Goal: Task Accomplishment & Management: Use online tool/utility

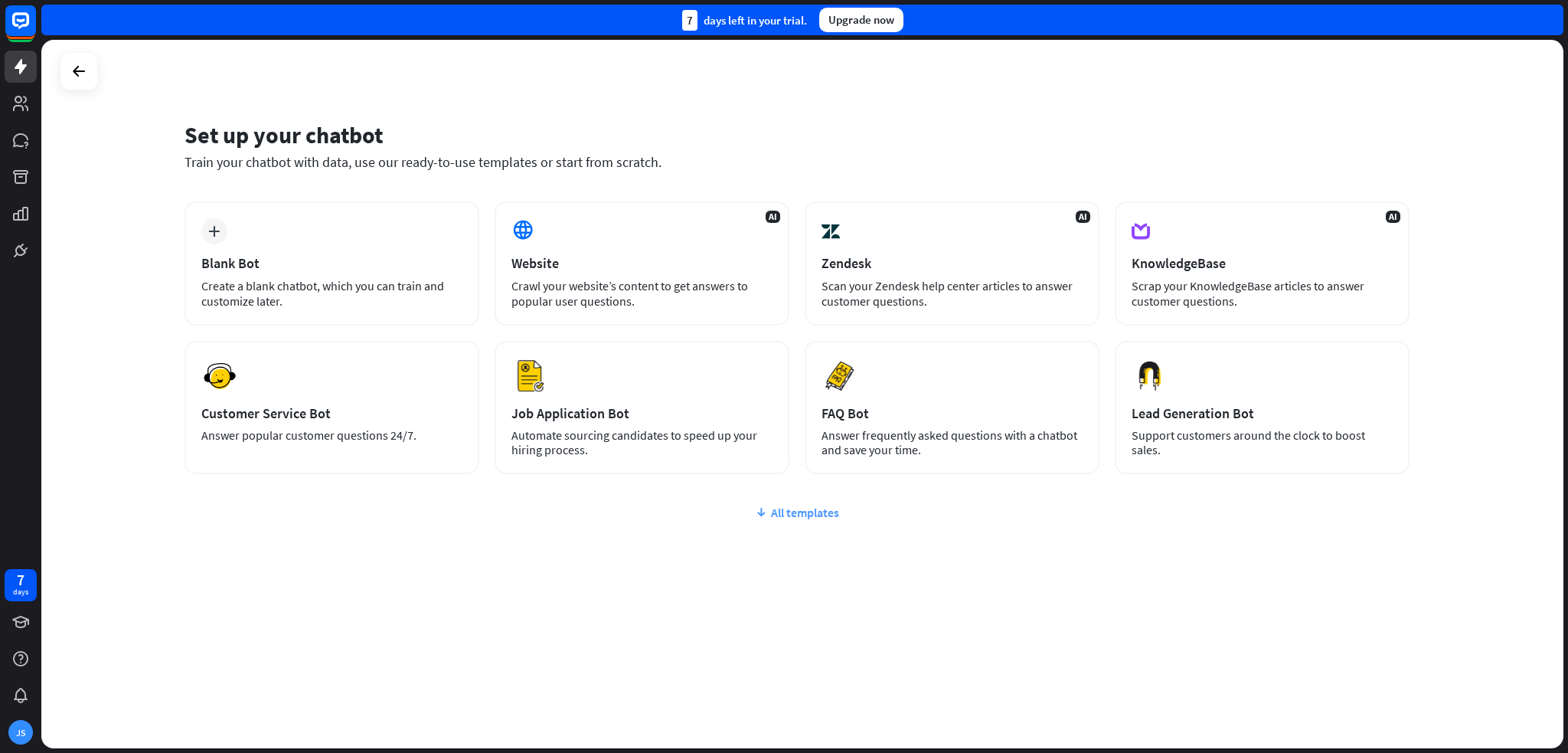
drag, startPoint x: 429, startPoint y: 519, endPoint x: 399, endPoint y: 517, distance: 30.1
drag, startPoint x: 399, startPoint y: 517, endPoint x: 392, endPoint y: 516, distance: 7.1
click at [392, 516] on div "All templates" at bounding box center [797, 512] width 1225 height 15
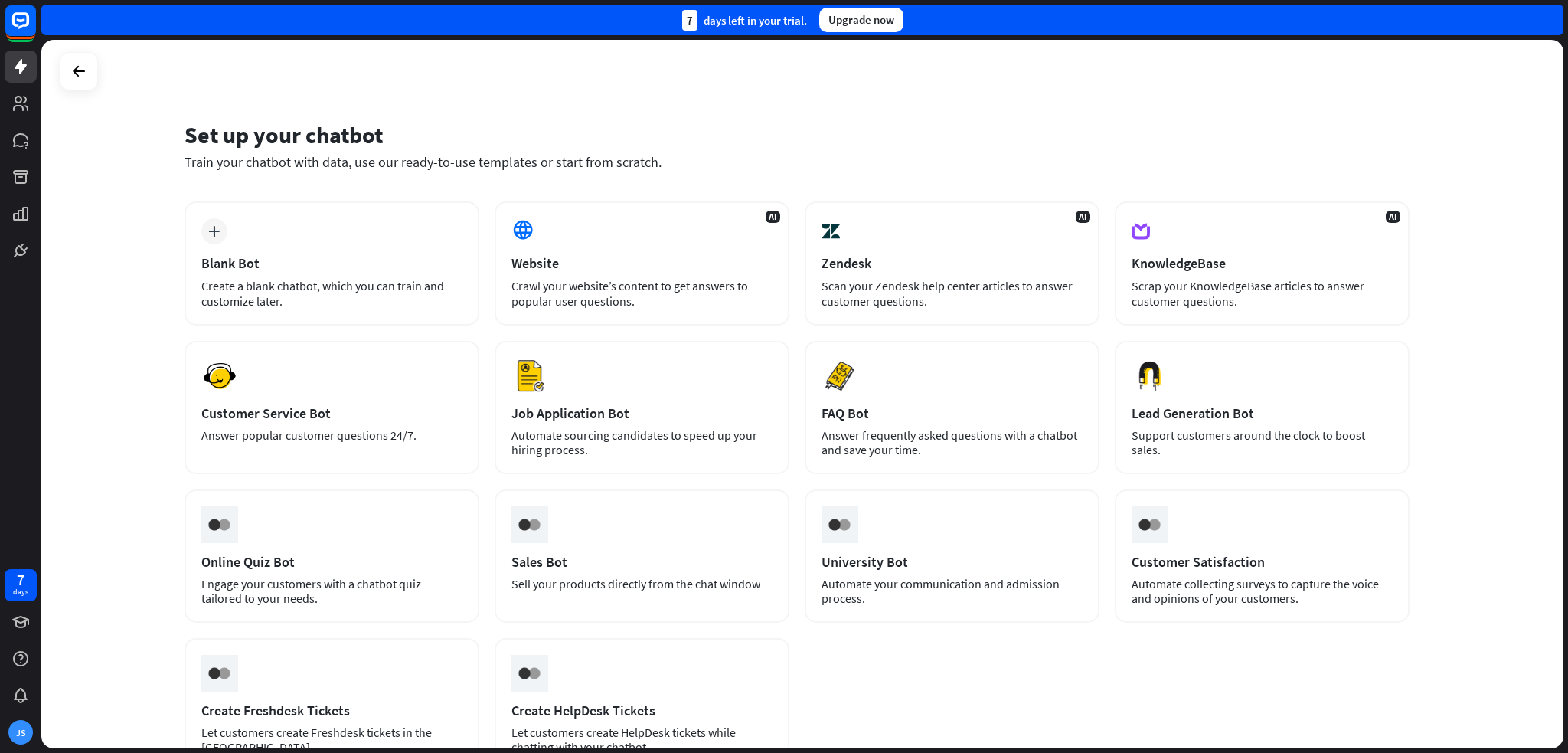
click at [389, 514] on div "Preview Online Quiz Bot Engage your customers with a chatbot quiz tailored to y…" at bounding box center [332, 555] width 294 height 133
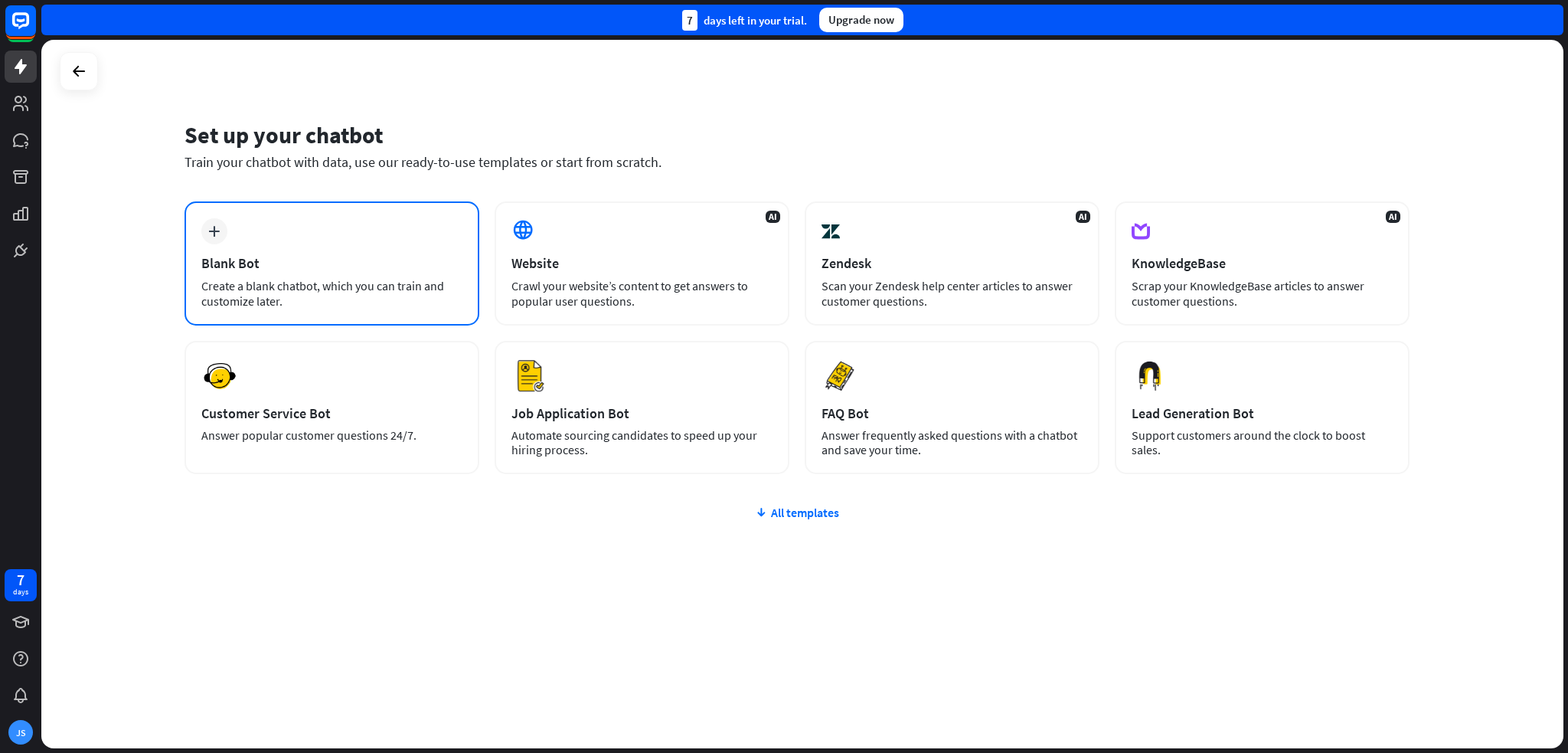
click at [331, 257] on div "Blank Bot" at bounding box center [332, 263] width 261 height 18
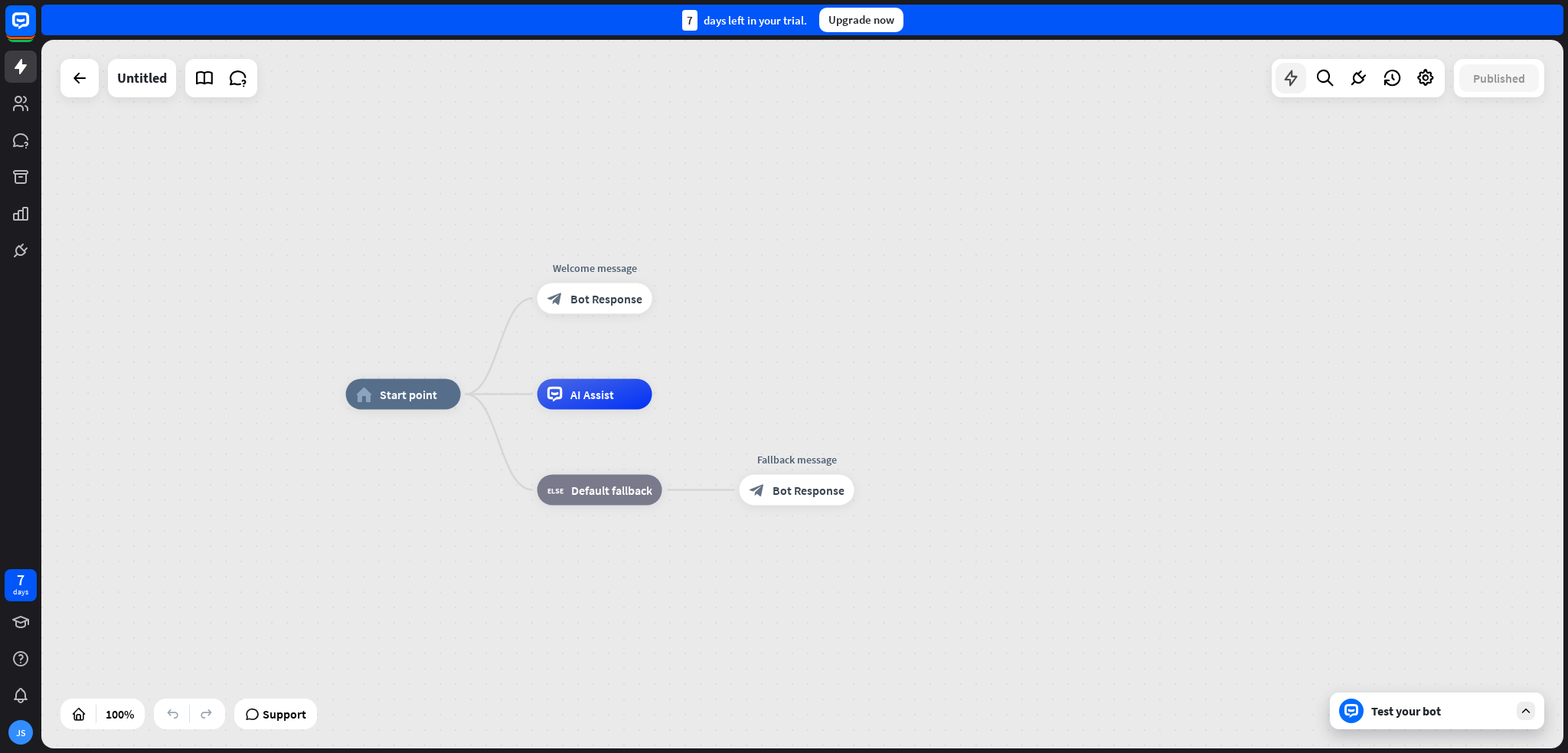
click at [1291, 88] on div at bounding box center [1291, 78] width 31 height 31
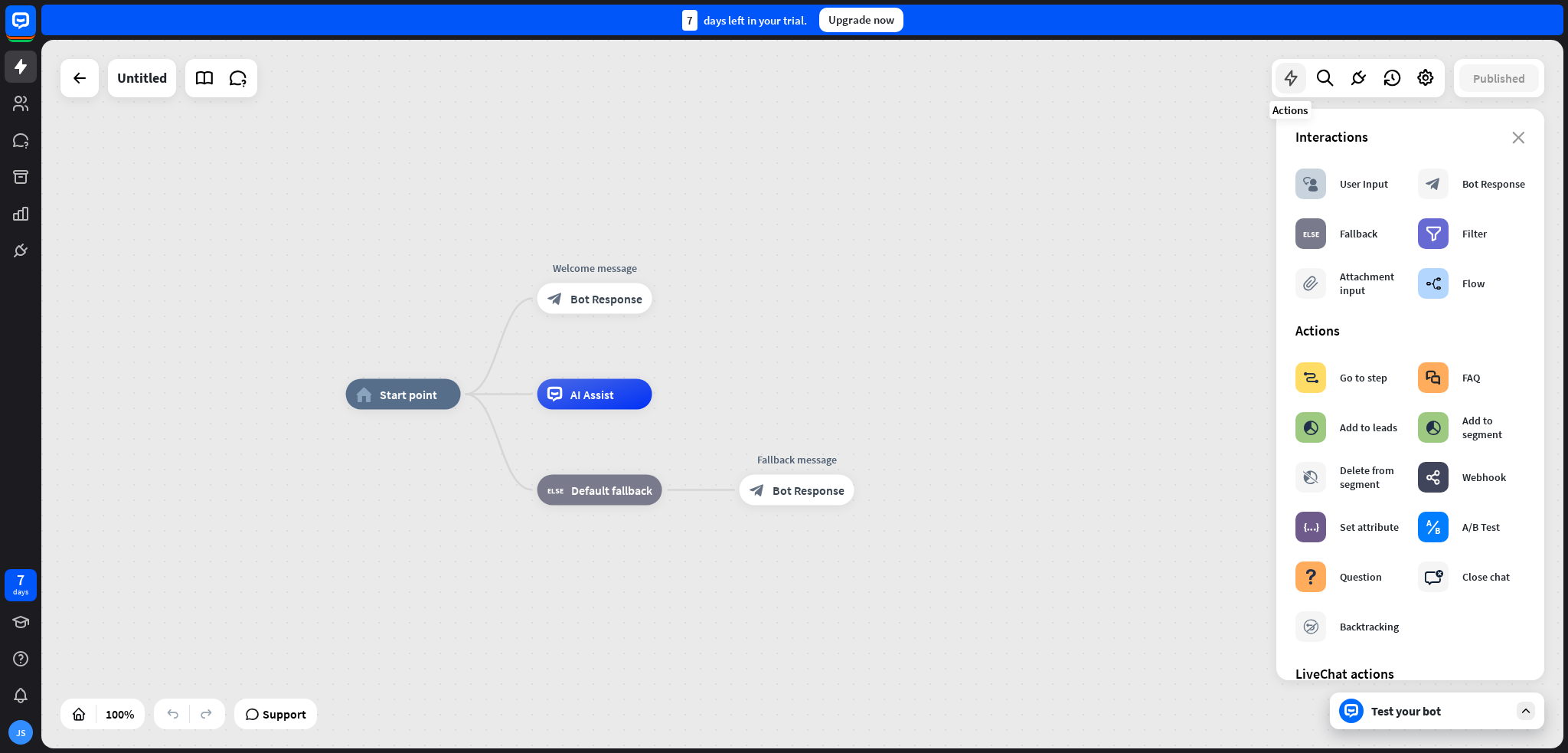
click at [1291, 88] on div at bounding box center [1291, 78] width 31 height 31
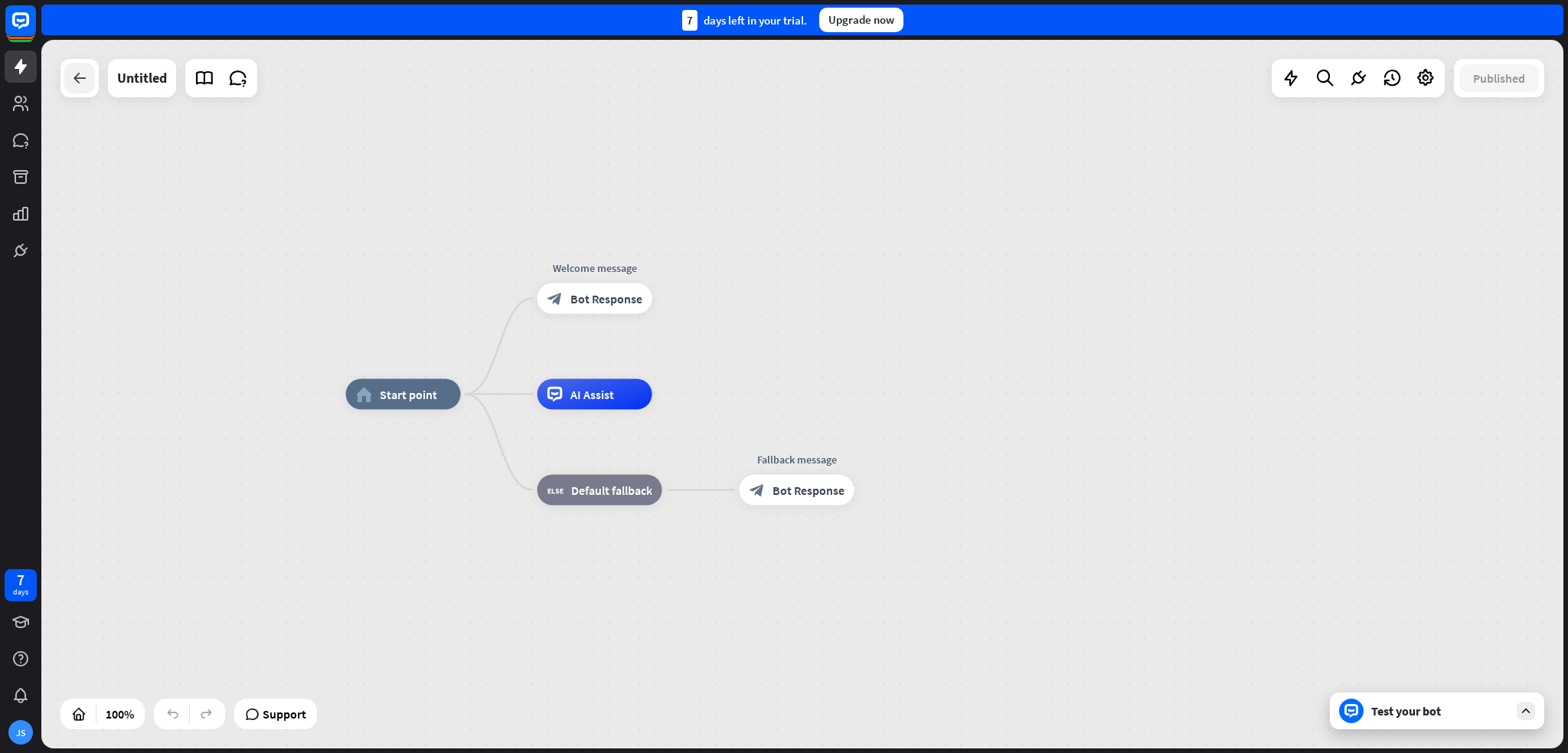
click at [75, 82] on icon at bounding box center [79, 77] width 19 height 19
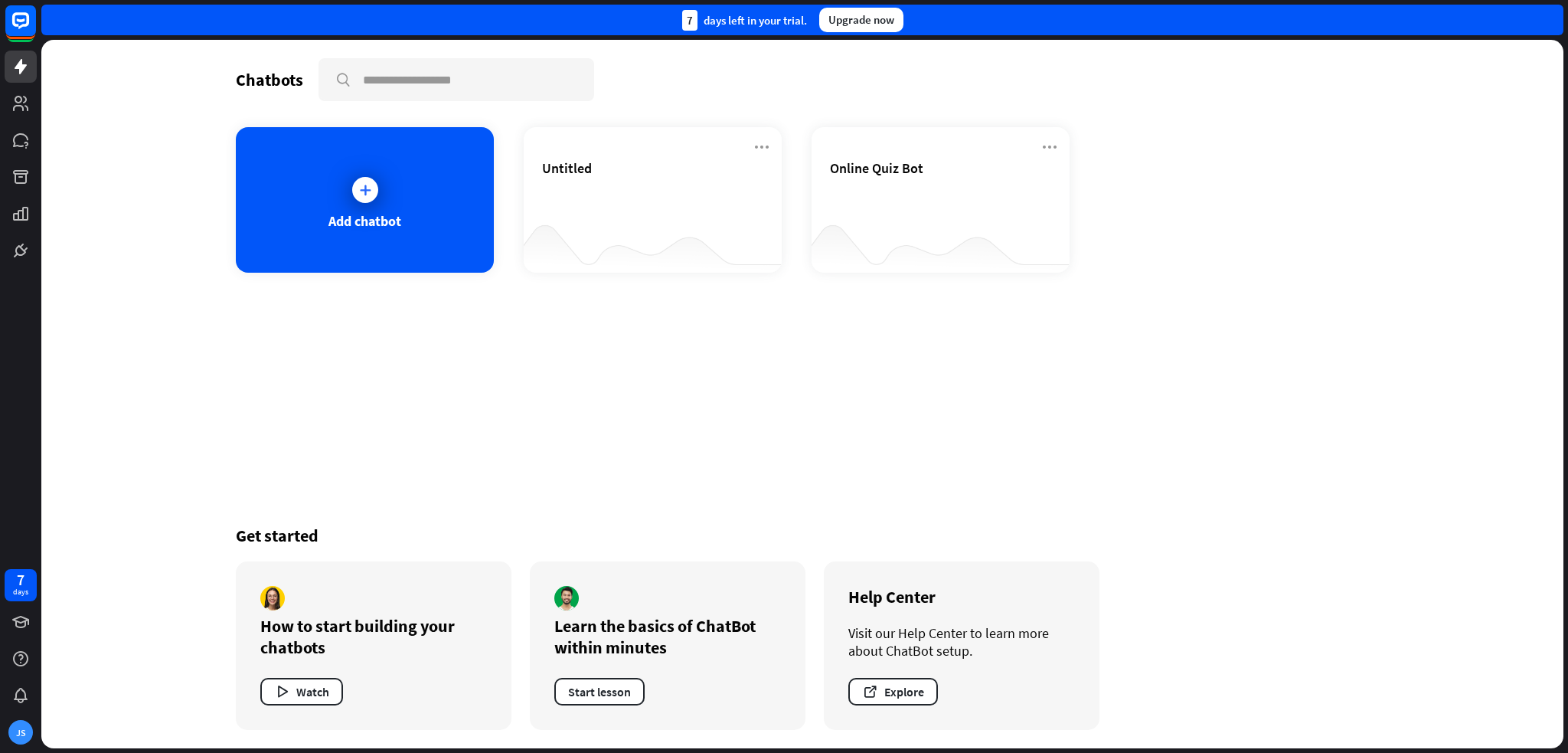
drag, startPoint x: 562, startPoint y: 353, endPoint x: 578, endPoint y: 333, distance: 25.6
click at [561, 353] on div "Chatbots search Add chatbot Untitled Online Quiz Bot Get started How to start b…" at bounding box center [802, 394] width 1225 height 709
drag, startPoint x: 852, startPoint y: 379, endPoint x: 844, endPoint y: 381, distance: 8.2
click at [844, 381] on div "Chatbots search Add chatbot Untitled Online Quiz Bot Get started How to start b…" at bounding box center [802, 394] width 1225 height 709
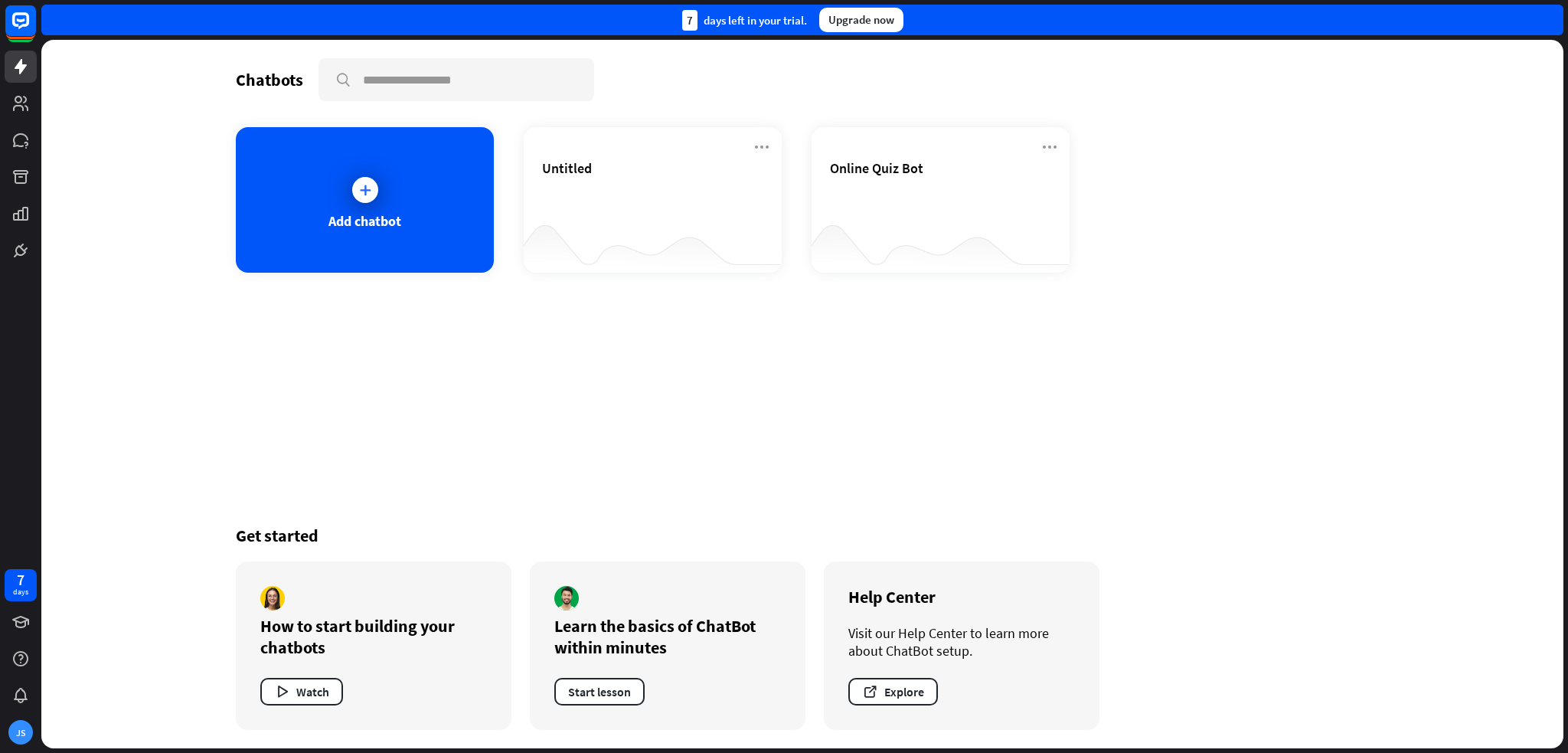
click at [844, 380] on div "Chatbots search Add chatbot Untitled Online Quiz Bot Get started How to start b…" at bounding box center [802, 394] width 1225 height 709
click at [896, 366] on div "Chatbots search Add chatbot Untitled Online Quiz Bot Get started How to start b…" at bounding box center [802, 394] width 1225 height 709
click at [844, 367] on div "Chatbots search Add chatbot Untitled Online Quiz Bot Get started How to start b…" at bounding box center [802, 394] width 1225 height 709
drag, startPoint x: 795, startPoint y: 376, endPoint x: 773, endPoint y: 378, distance: 22.1
click at [769, 378] on div "Chatbots search Add chatbot Untitled Online Quiz Bot Get started How to start b…" at bounding box center [802, 394] width 1225 height 709
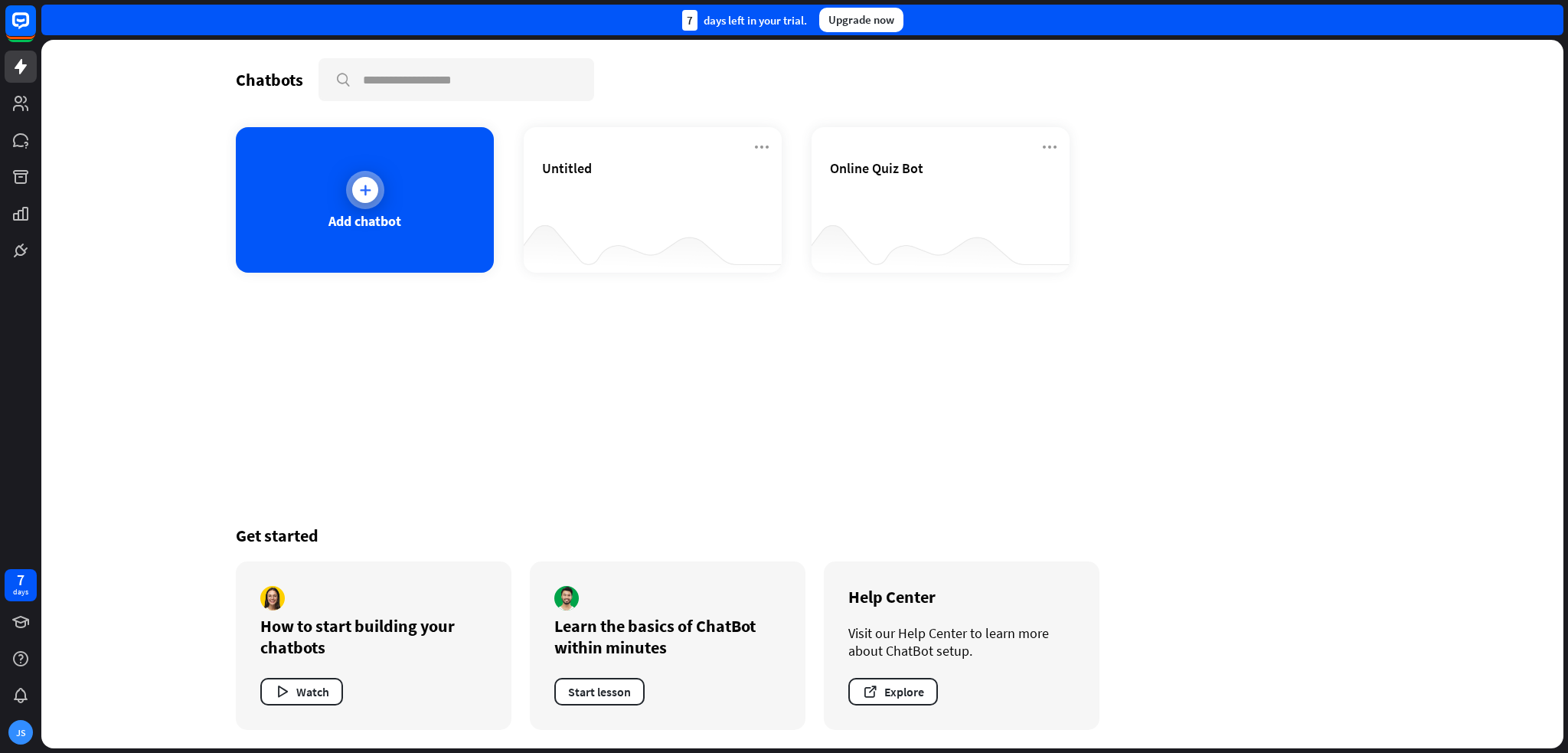
click at [401, 183] on div "Add chatbot" at bounding box center [365, 200] width 258 height 145
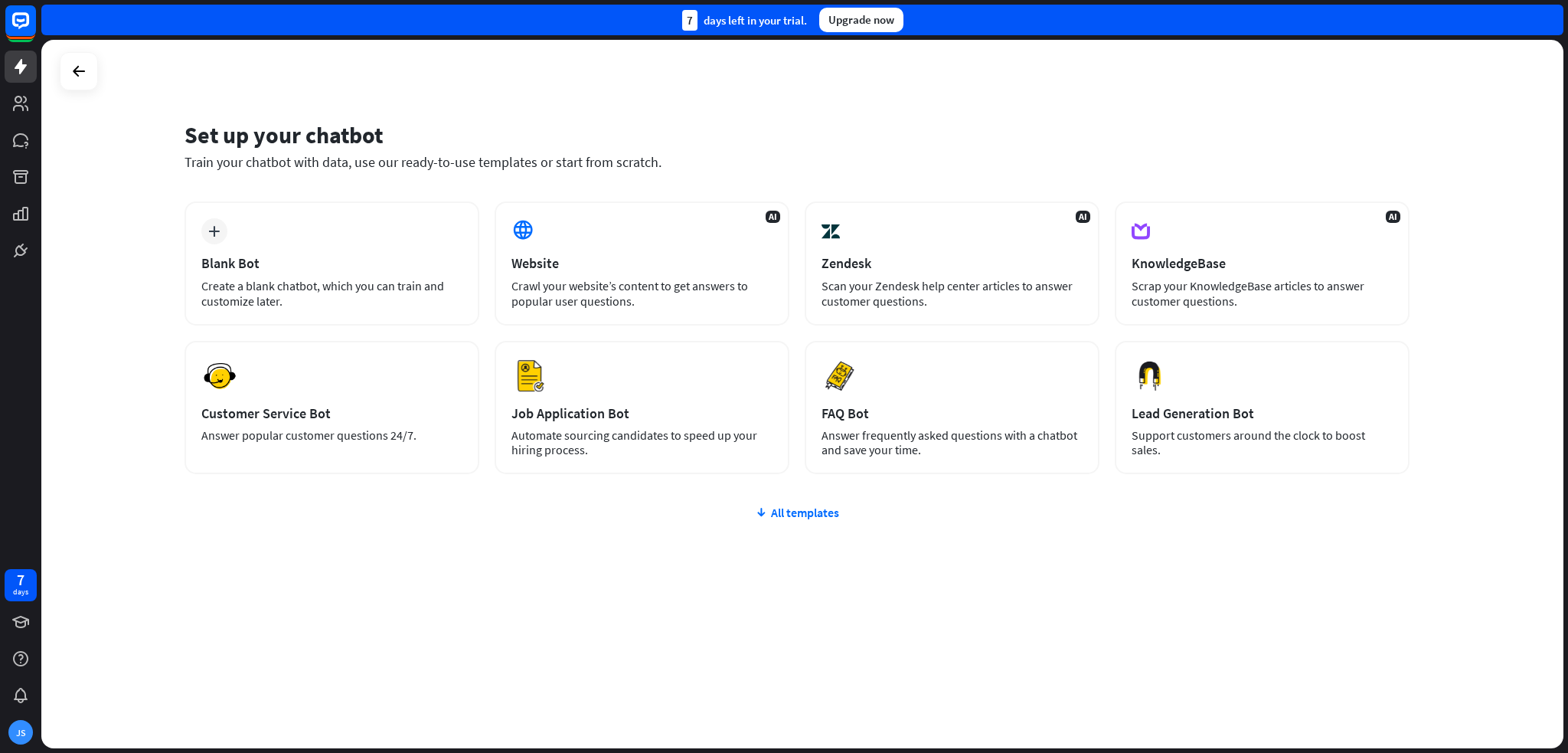
drag, startPoint x: 636, startPoint y: 600, endPoint x: 626, endPoint y: 601, distance: 10.0
click at [626, 601] on div "plus Blank Bot Create a blank chatbot, which you can train and customize later.…" at bounding box center [797, 430] width 1225 height 457
click at [70, 79] on icon at bounding box center [78, 71] width 19 height 19
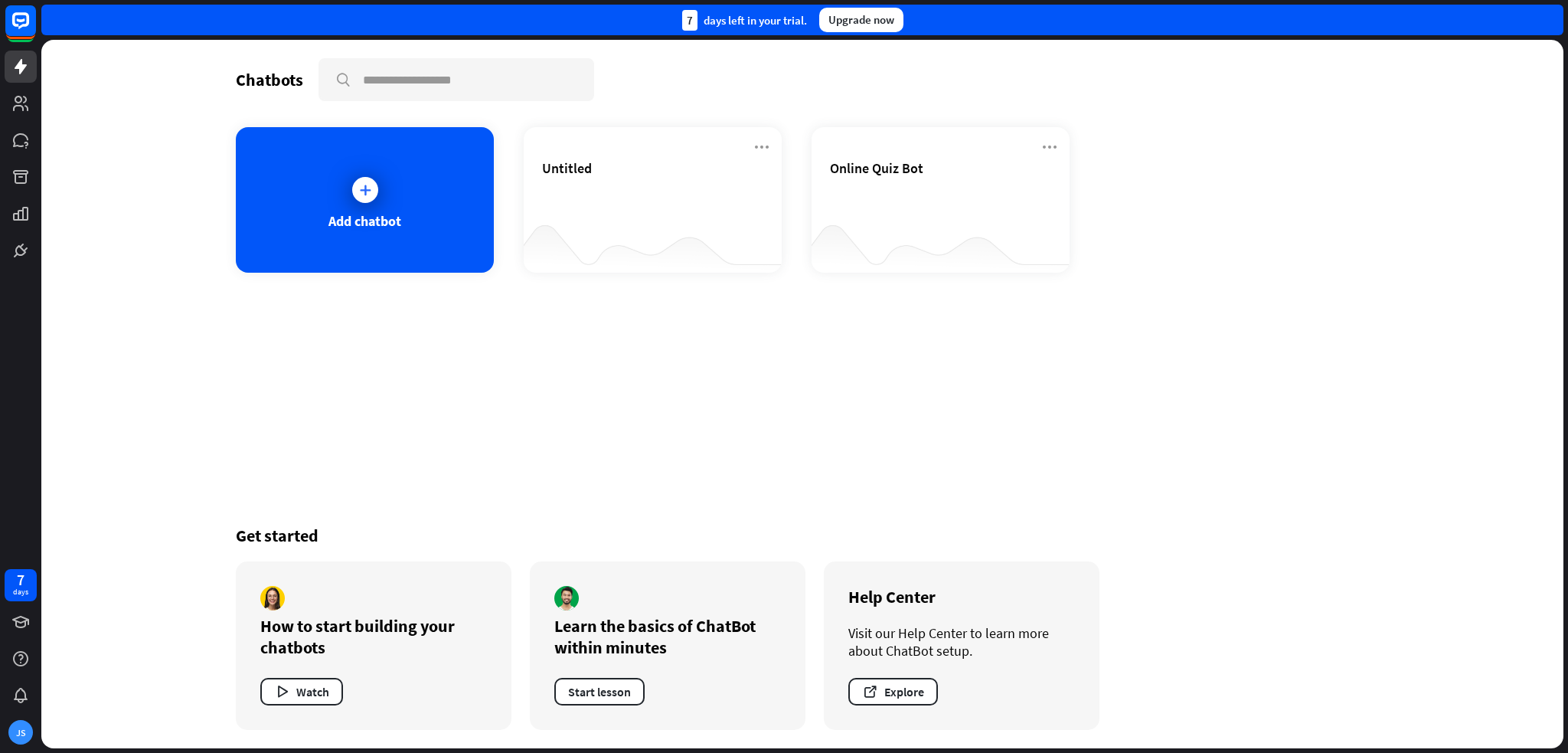
drag, startPoint x: 534, startPoint y: 470, endPoint x: 519, endPoint y: 466, distance: 15.5
click at [519, 466] on div "Chatbots search Add chatbot Untitled Online Quiz Bot Get started How to start b…" at bounding box center [802, 394] width 1225 height 709
drag, startPoint x: 519, startPoint y: 466, endPoint x: 548, endPoint y: 447, distance: 34.7
click at [521, 463] on div "Chatbots search Add chatbot Untitled Online Quiz Bot Get started How to start b…" at bounding box center [802, 394] width 1225 height 709
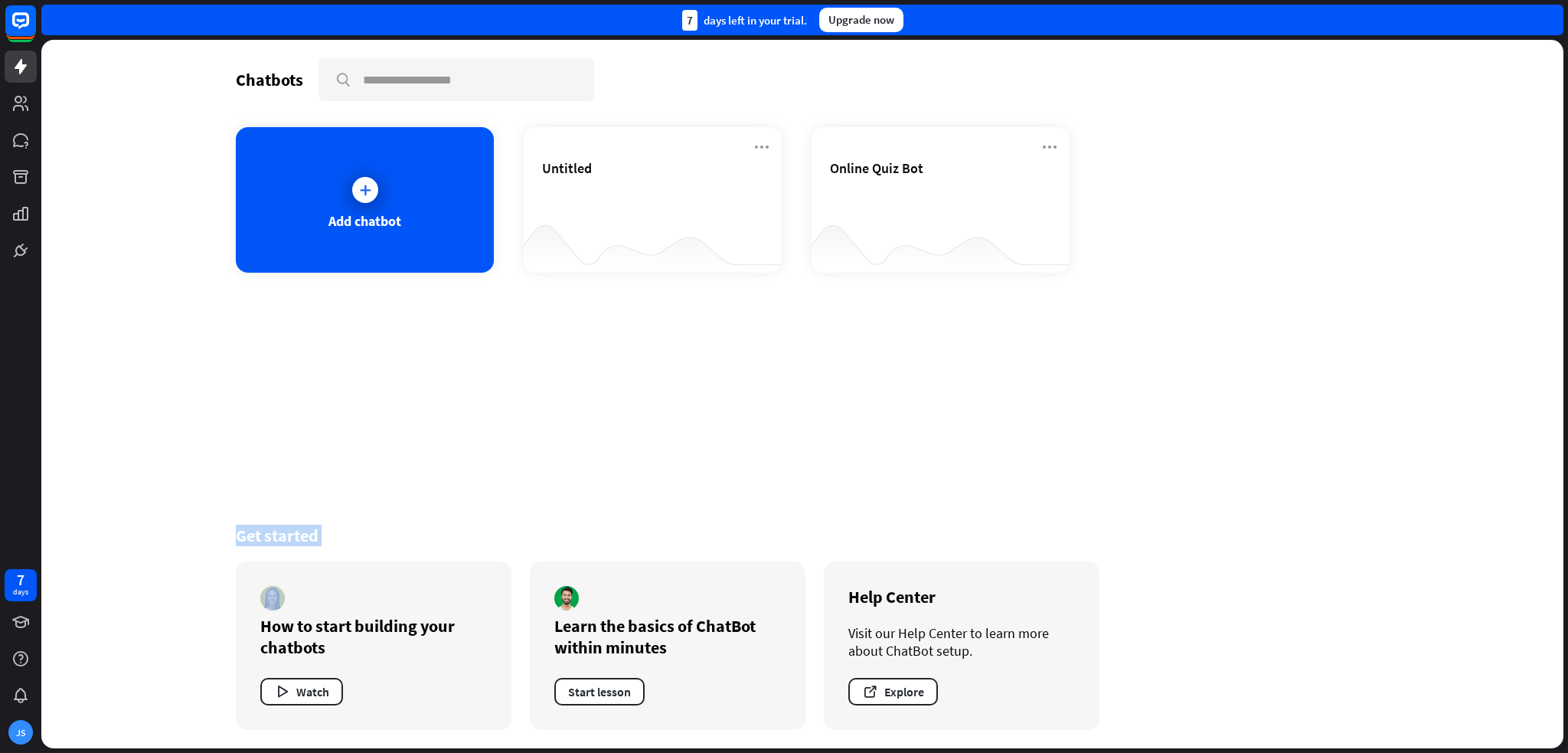
click at [548, 447] on div "Chatbots search Add chatbot Untitled Online Quiz Bot Get started How to start b…" at bounding box center [802, 394] width 1225 height 709
drag, startPoint x: 560, startPoint y: 432, endPoint x: 554, endPoint y: 425, distance: 9.2
click at [554, 425] on div "Chatbots search Add chatbot Untitled Online Quiz Bot Get started How to start b…" at bounding box center [802, 394] width 1225 height 709
click at [424, 197] on div "Add chatbot" at bounding box center [365, 200] width 258 height 145
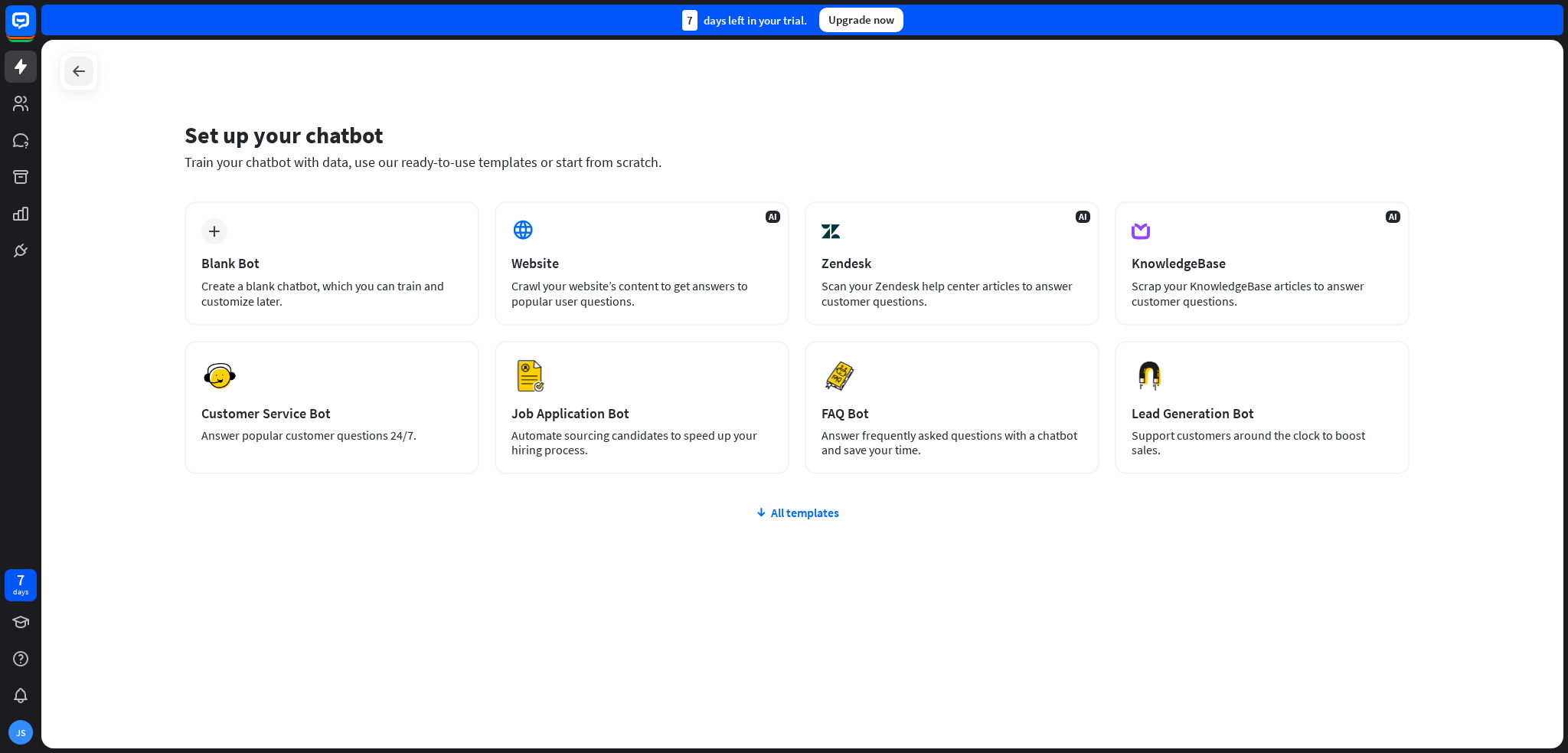
click at [76, 61] on div at bounding box center [79, 71] width 29 height 29
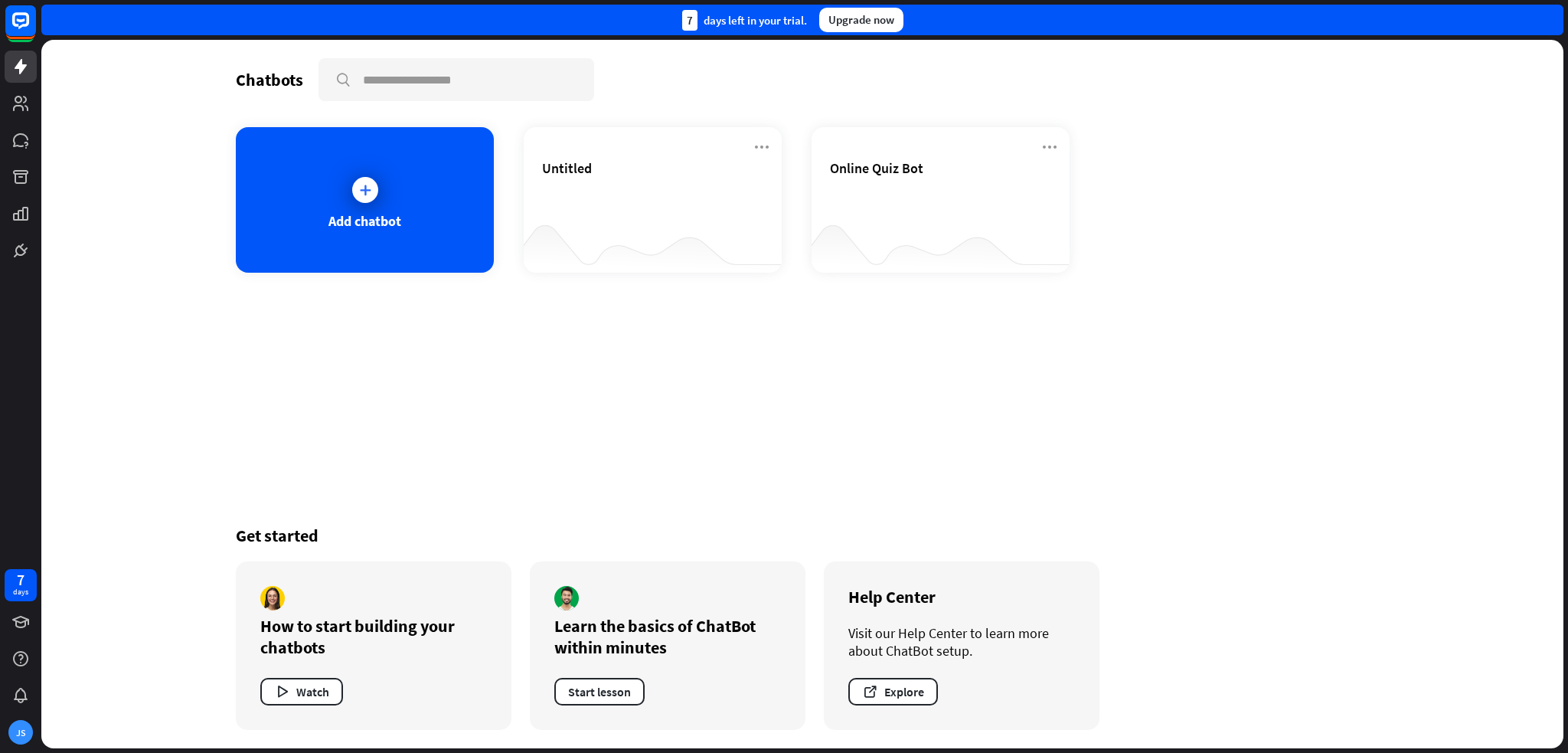
click at [452, 361] on div "Chatbots search Add chatbot Untitled Online Quiz Bot Get started How to start b…" at bounding box center [802, 394] width 1225 height 709
click at [450, 363] on div "Chatbots search Add chatbot Untitled Online Quiz Bot Get started How to start b…" at bounding box center [802, 394] width 1225 height 709
click at [451, 363] on div "Chatbots search Add chatbot Untitled Online Quiz Bot Get started How to start b…" at bounding box center [802, 394] width 1225 height 709
click at [504, 349] on div "Chatbots search Add chatbot Untitled Online Quiz Bot Get started How to start b…" at bounding box center [802, 394] width 1225 height 709
click at [488, 350] on div "Chatbots search Add chatbot Untitled Online Quiz Bot Get started How to start b…" at bounding box center [802, 394] width 1225 height 709
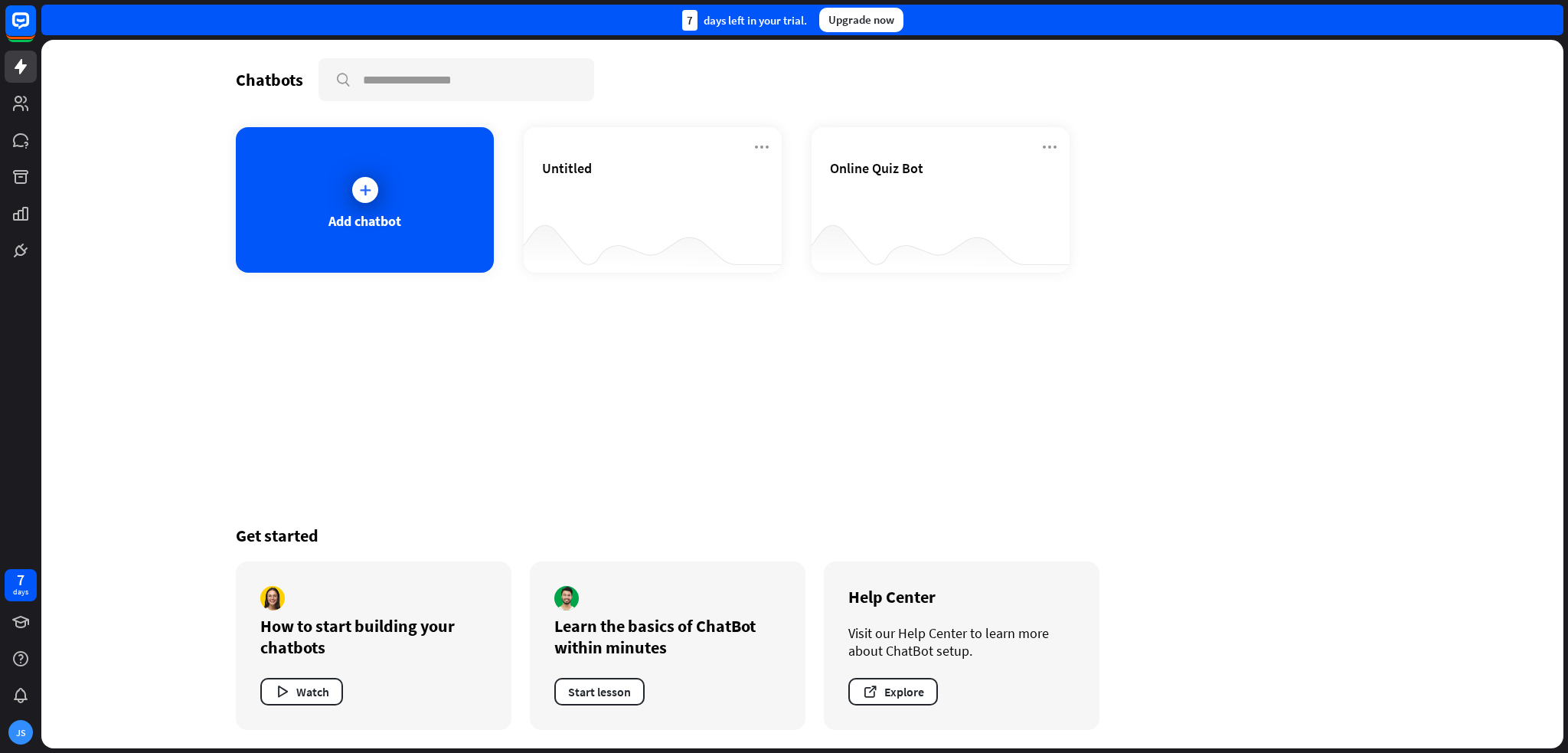
drag, startPoint x: 618, startPoint y: 414, endPoint x: 586, endPoint y: 420, distance: 32.6
click at [586, 420] on div "Chatbots search Add chatbot Untitled Online Quiz Bot Get started How to start b…" at bounding box center [802, 394] width 1225 height 709
drag, startPoint x: 557, startPoint y: 350, endPoint x: 545, endPoint y: 353, distance: 12.4
drag, startPoint x: 545, startPoint y: 353, endPoint x: 519, endPoint y: 360, distance: 26.9
click at [519, 360] on div "Chatbots search Add chatbot Untitled Online Quiz Bot Get started How to start b…" at bounding box center [802, 394] width 1225 height 709
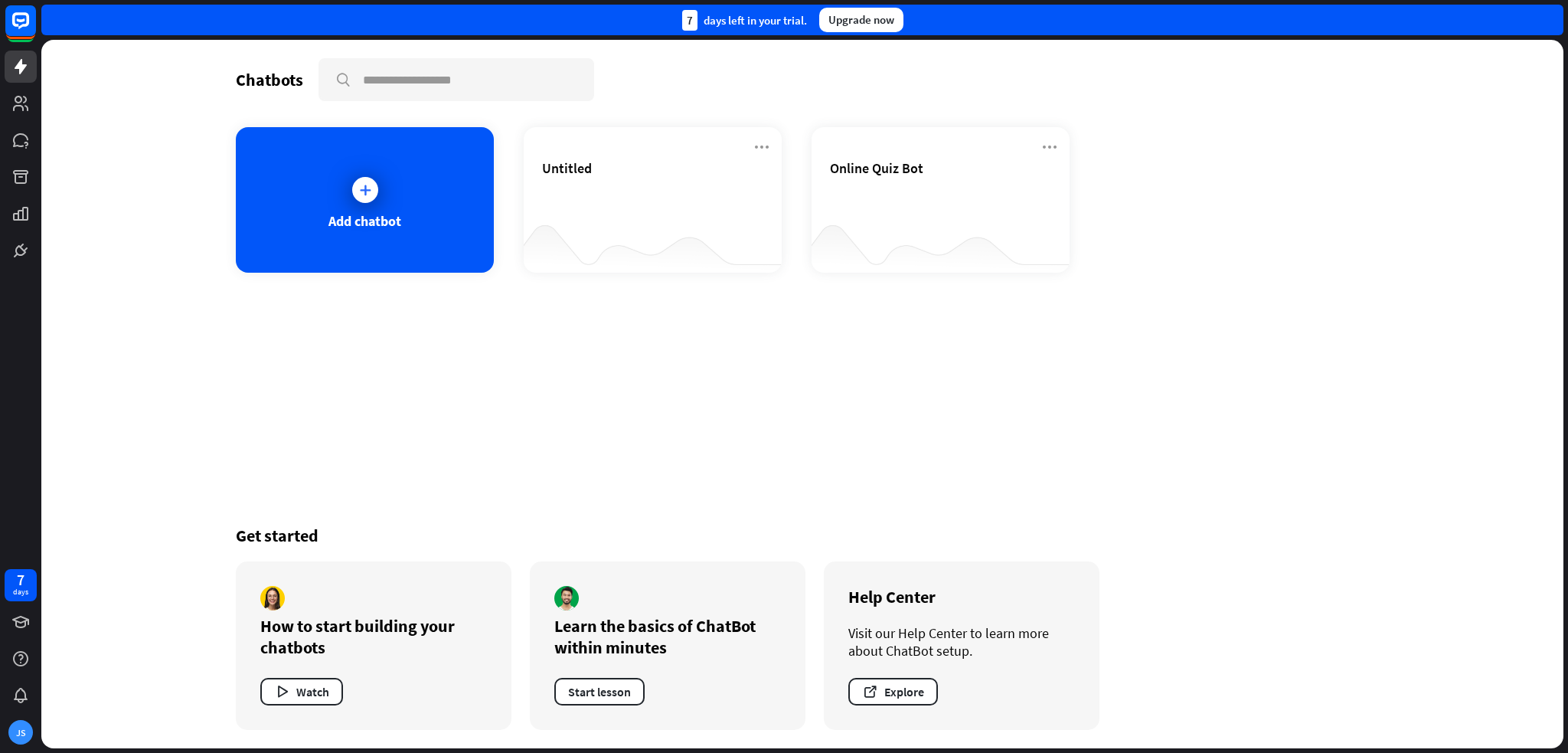
drag, startPoint x: 992, startPoint y: 354, endPoint x: 974, endPoint y: 361, distance: 19.3
drag, startPoint x: 974, startPoint y: 361, endPoint x: 961, endPoint y: 361, distance: 13.0
click at [961, 361] on div "Chatbots search Add chatbot Untitled Online Quiz Bot Get started How to start b…" at bounding box center [802, 394] width 1225 height 709
drag, startPoint x: 961, startPoint y: 361, endPoint x: 981, endPoint y: 353, distance: 21.5
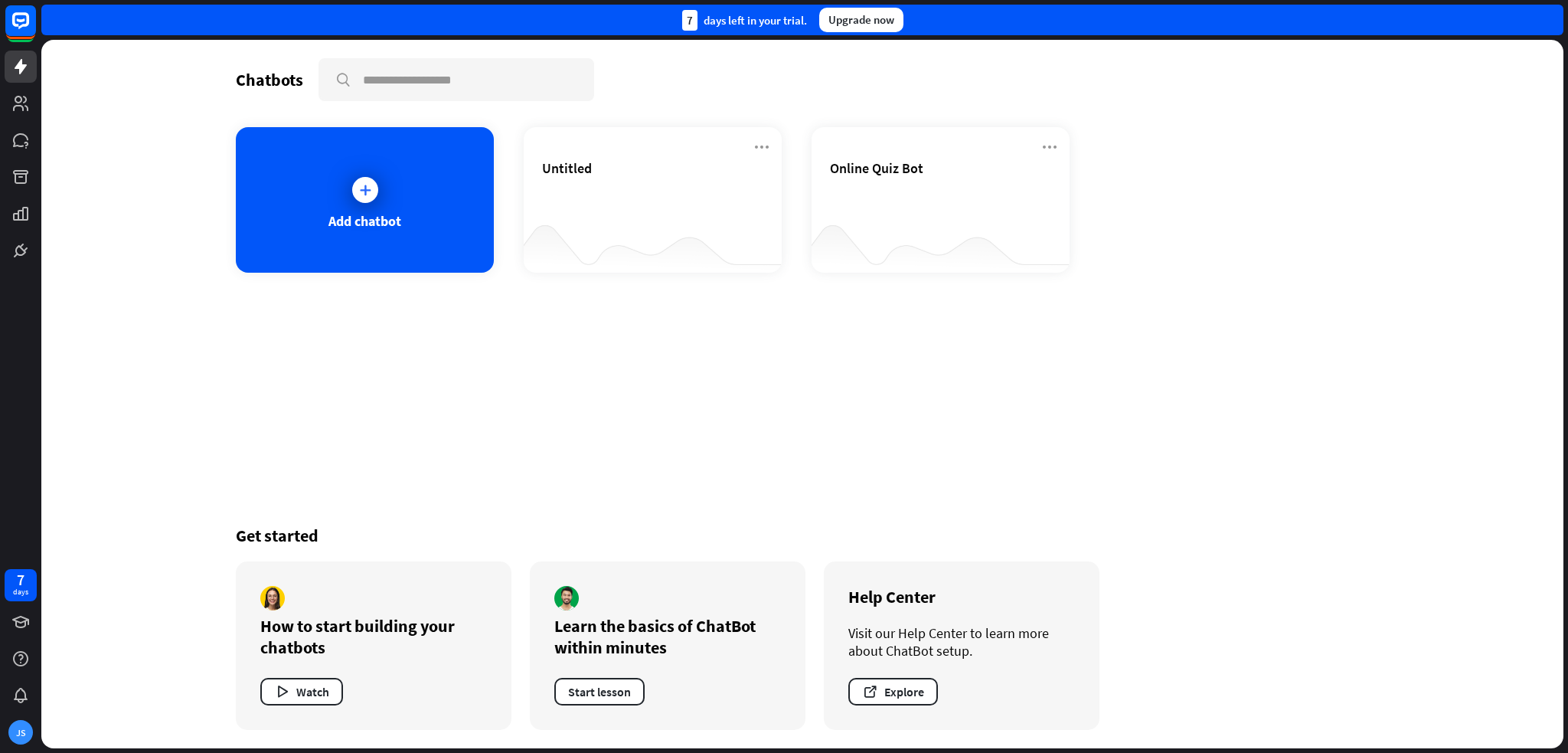
click at [965, 359] on div "Chatbots search Add chatbot Untitled Online Quiz Bot Get started How to start b…" at bounding box center [802, 394] width 1225 height 709
click at [982, 353] on div "Chatbots search Add chatbot Untitled Online Quiz Bot Get started How to start b…" at bounding box center [802, 394] width 1225 height 709
drag, startPoint x: 983, startPoint y: 361, endPoint x: 970, endPoint y: 367, distance: 14.3
drag, startPoint x: 970, startPoint y: 367, endPoint x: 961, endPoint y: 367, distance: 9.0
click at [958, 366] on div "Chatbots search Add chatbot Untitled Online Quiz Bot Get started How to start b…" at bounding box center [802, 394] width 1225 height 709
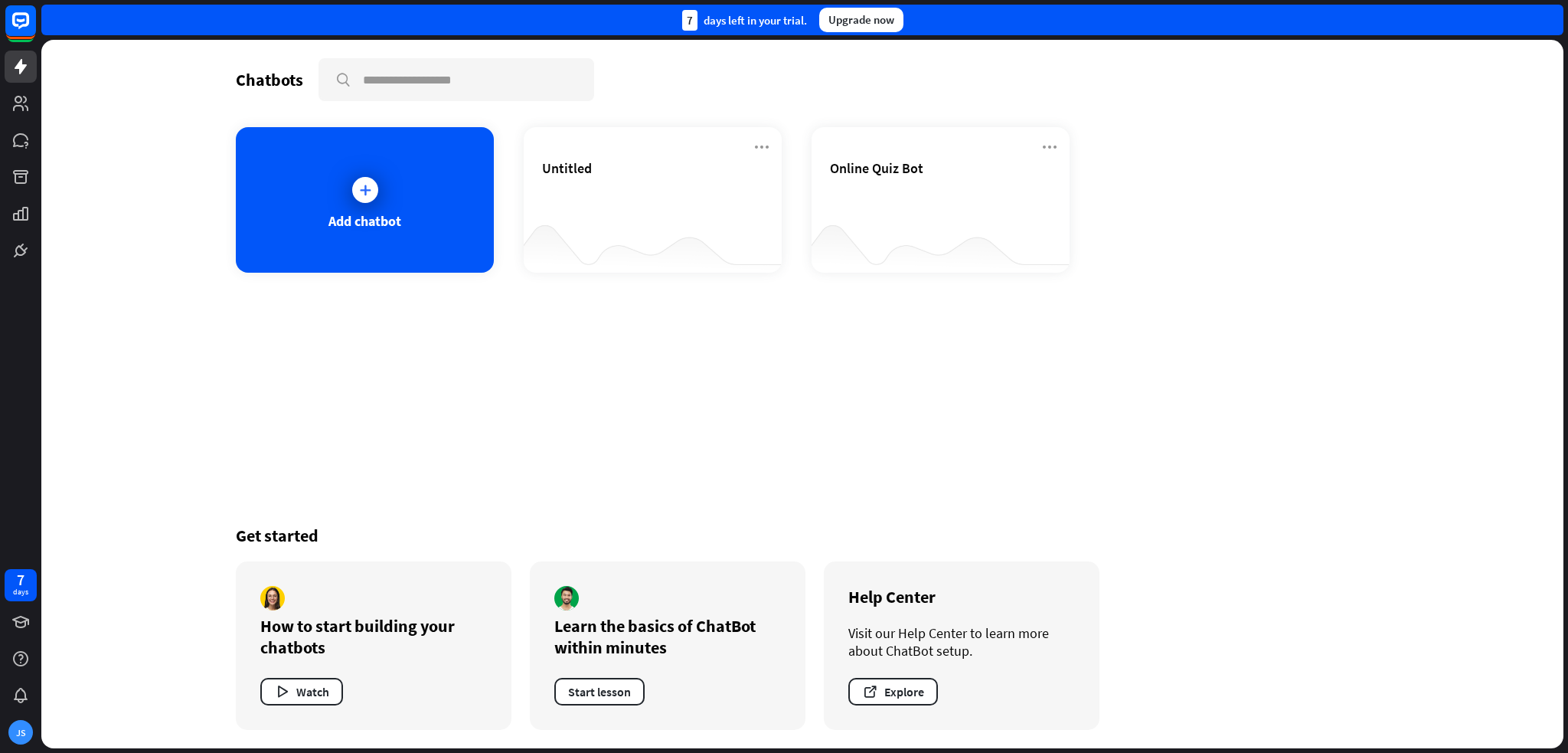
drag, startPoint x: 667, startPoint y: 391, endPoint x: 658, endPoint y: 391, distance: 9.0
click at [661, 391] on div "Chatbots search Add chatbot Untitled Online Quiz Bot Get started How to start b…" at bounding box center [802, 394] width 1225 height 709
click at [390, 224] on div "Add chatbot" at bounding box center [365, 221] width 73 height 18
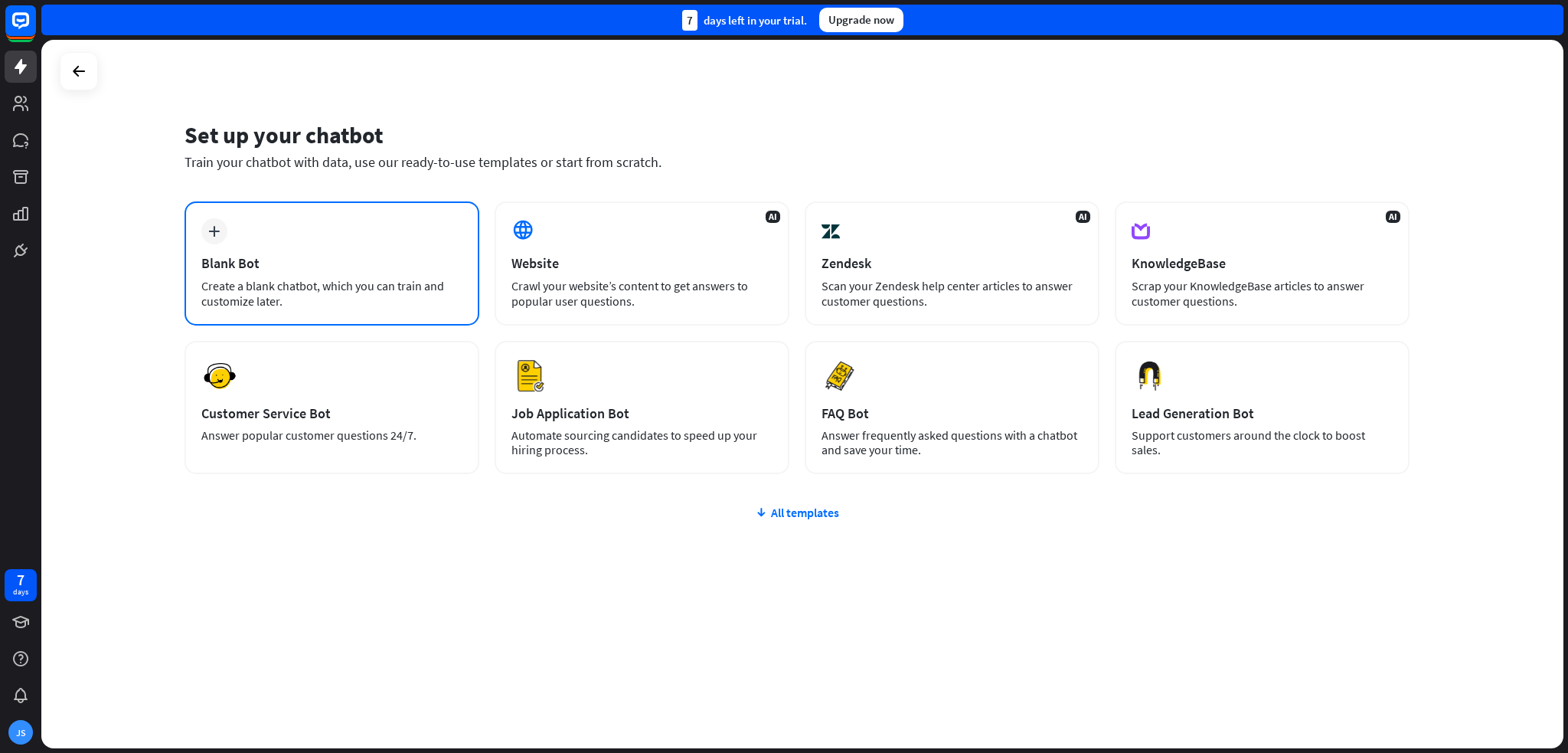
click at [294, 254] on div "Blank Bot" at bounding box center [332, 263] width 261 height 18
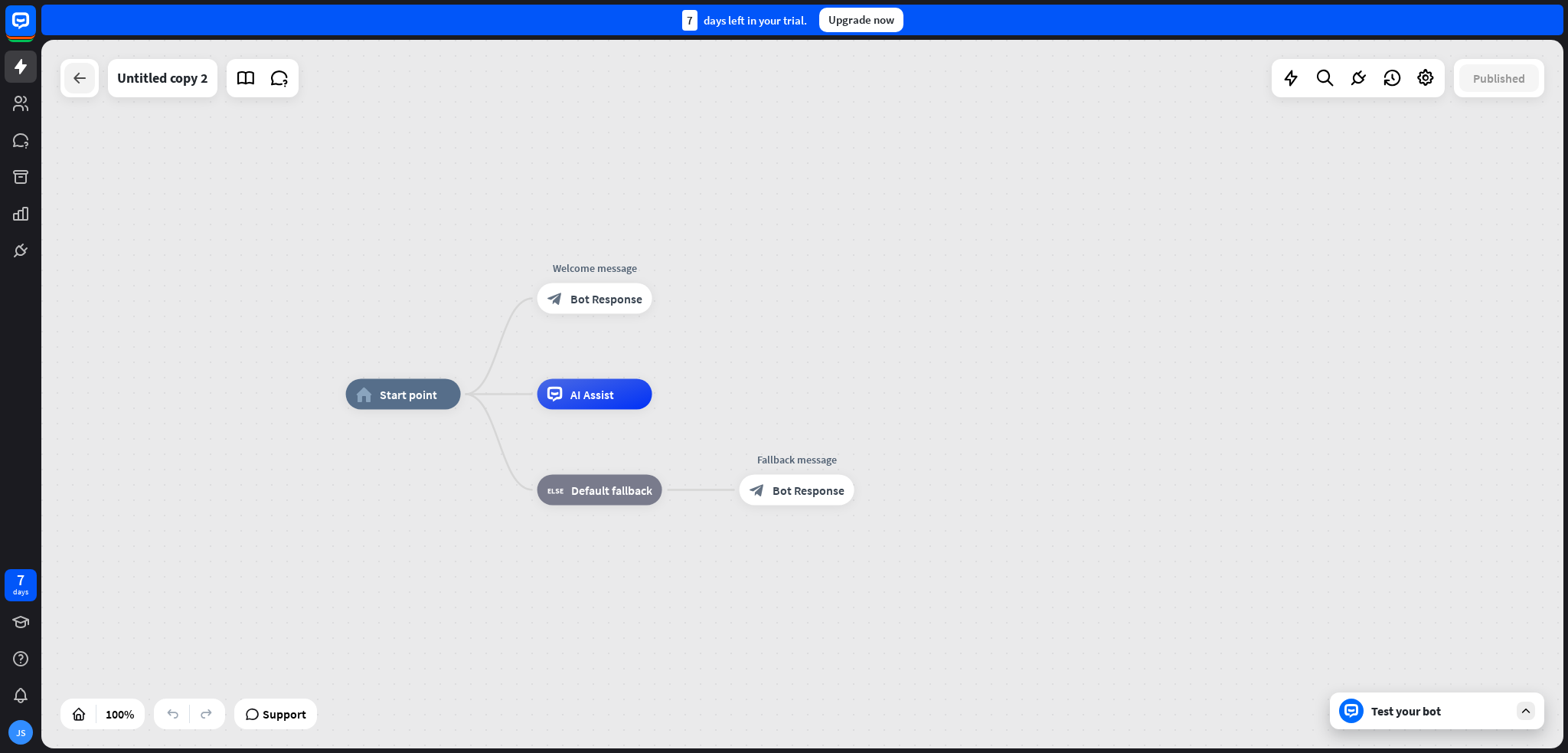
click at [85, 74] on icon at bounding box center [79, 77] width 19 height 19
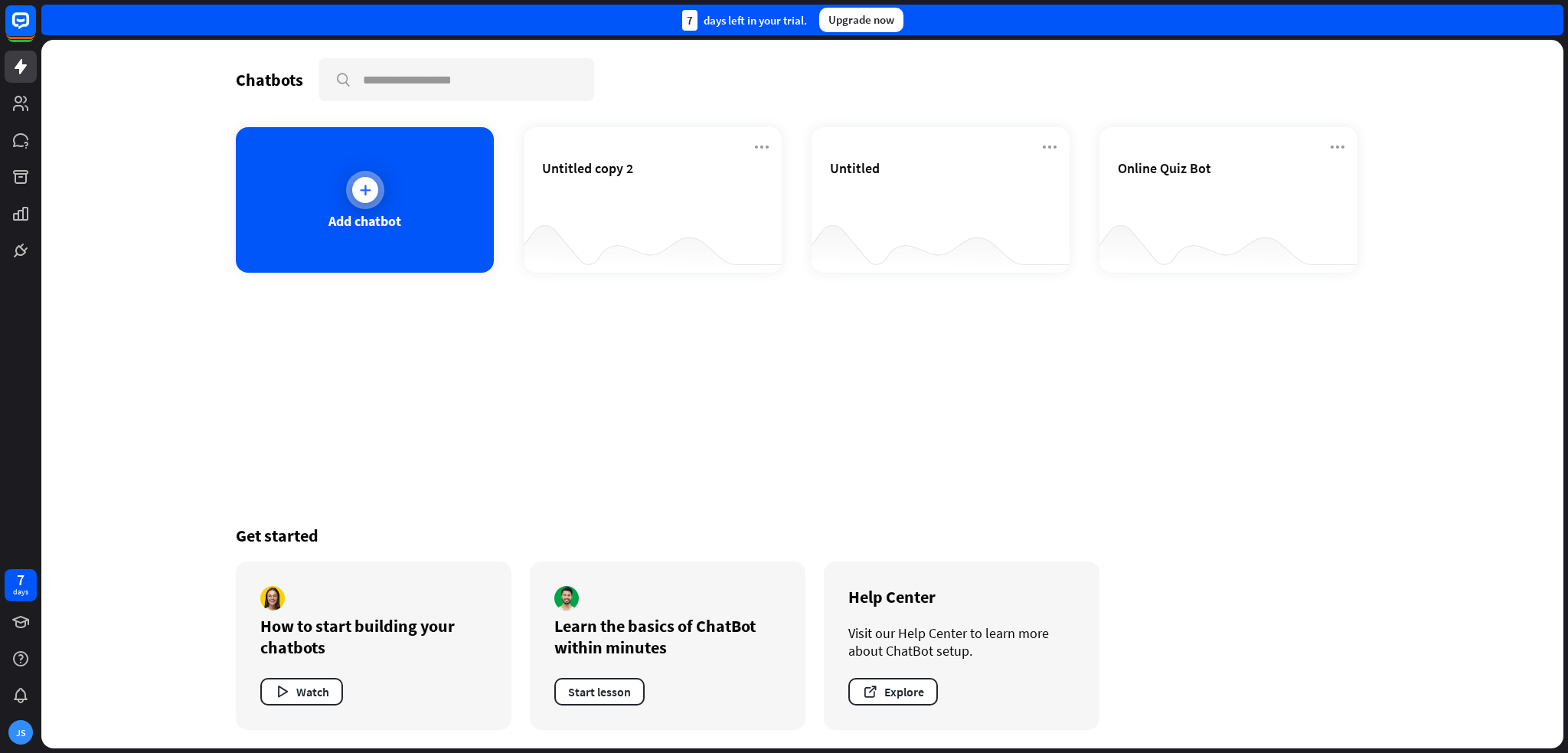
click at [357, 183] on icon at bounding box center [365, 190] width 15 height 15
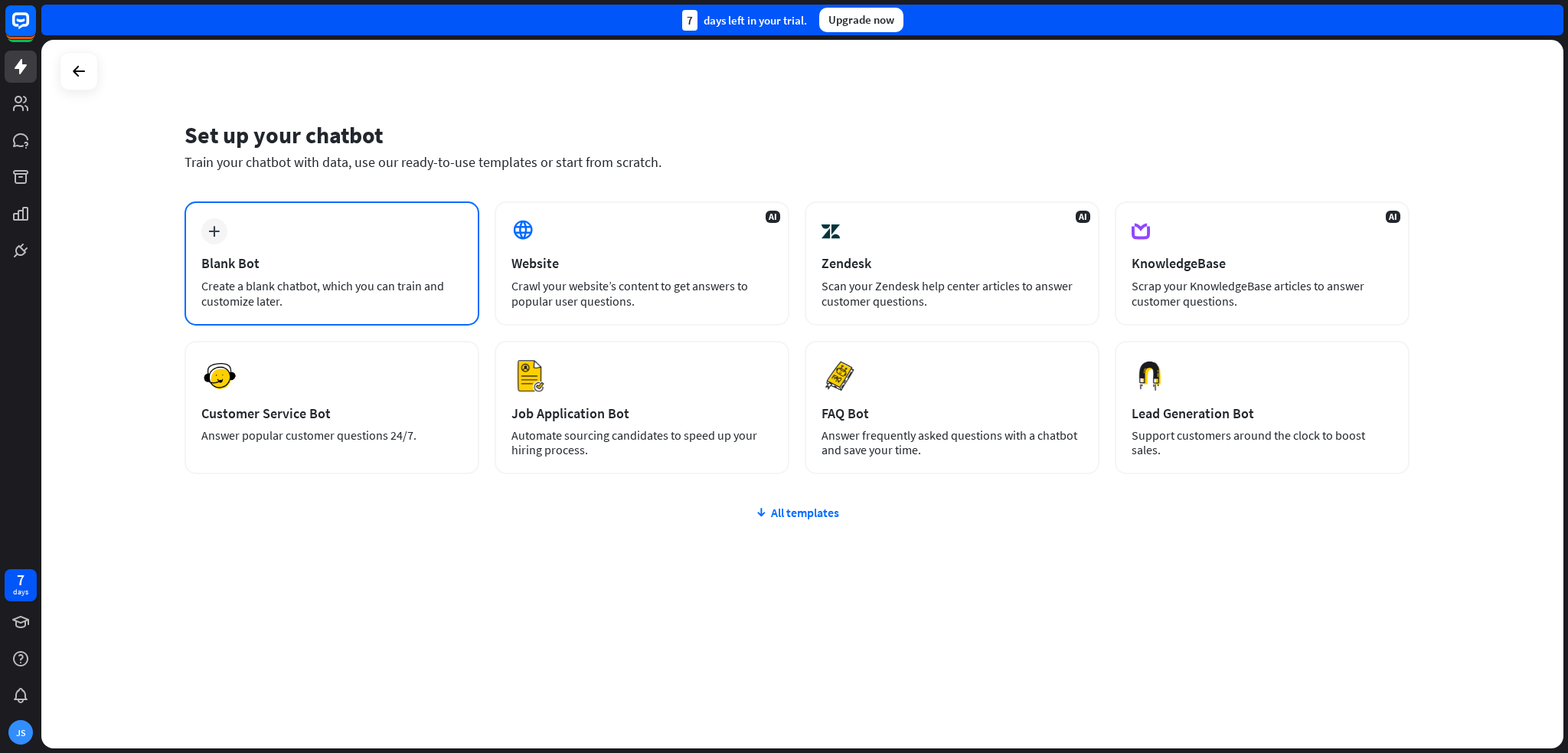
click at [236, 203] on div "plus Blank Bot Create a blank chatbot, which you can train and customize later." at bounding box center [332, 264] width 294 height 124
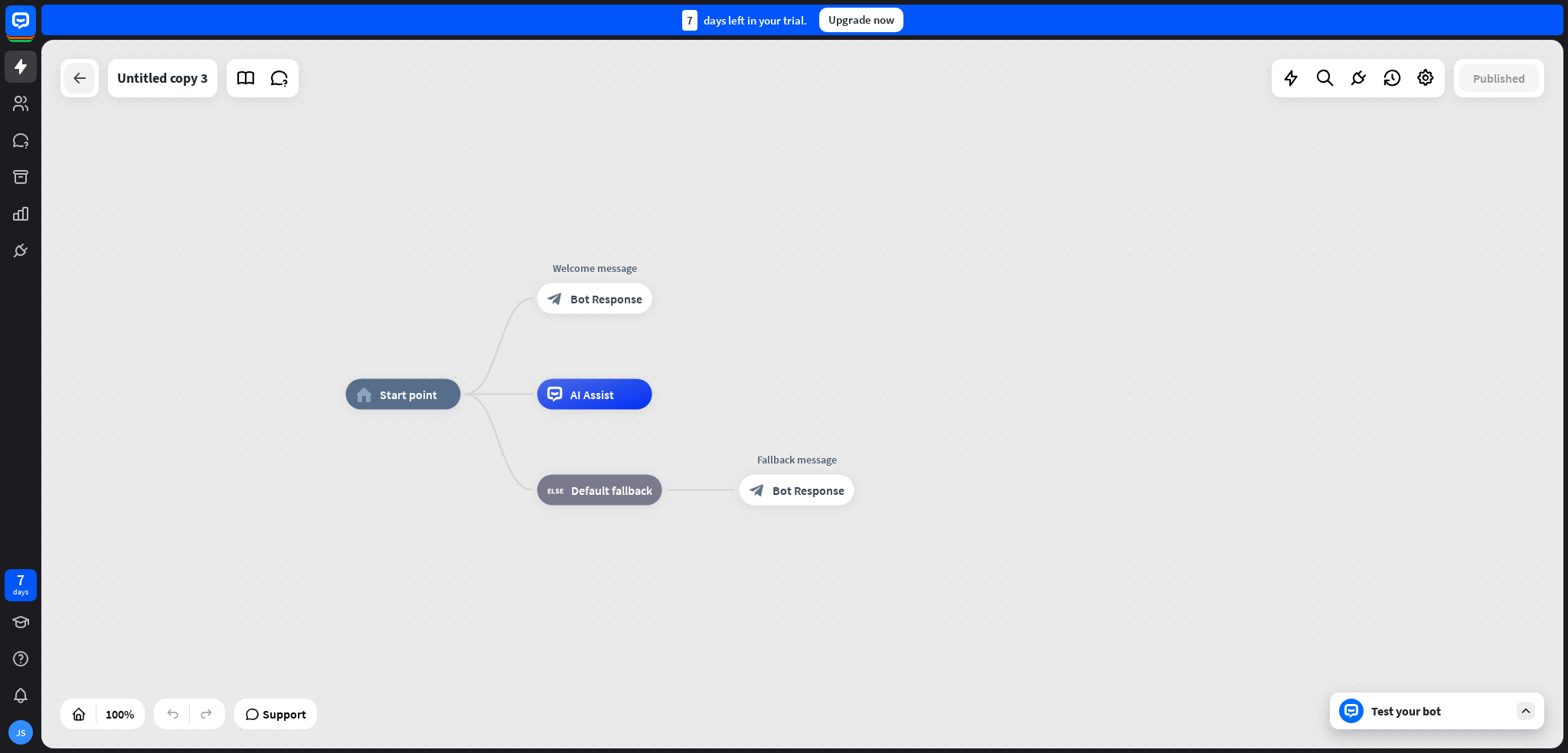
click at [77, 72] on icon at bounding box center [79, 77] width 19 height 19
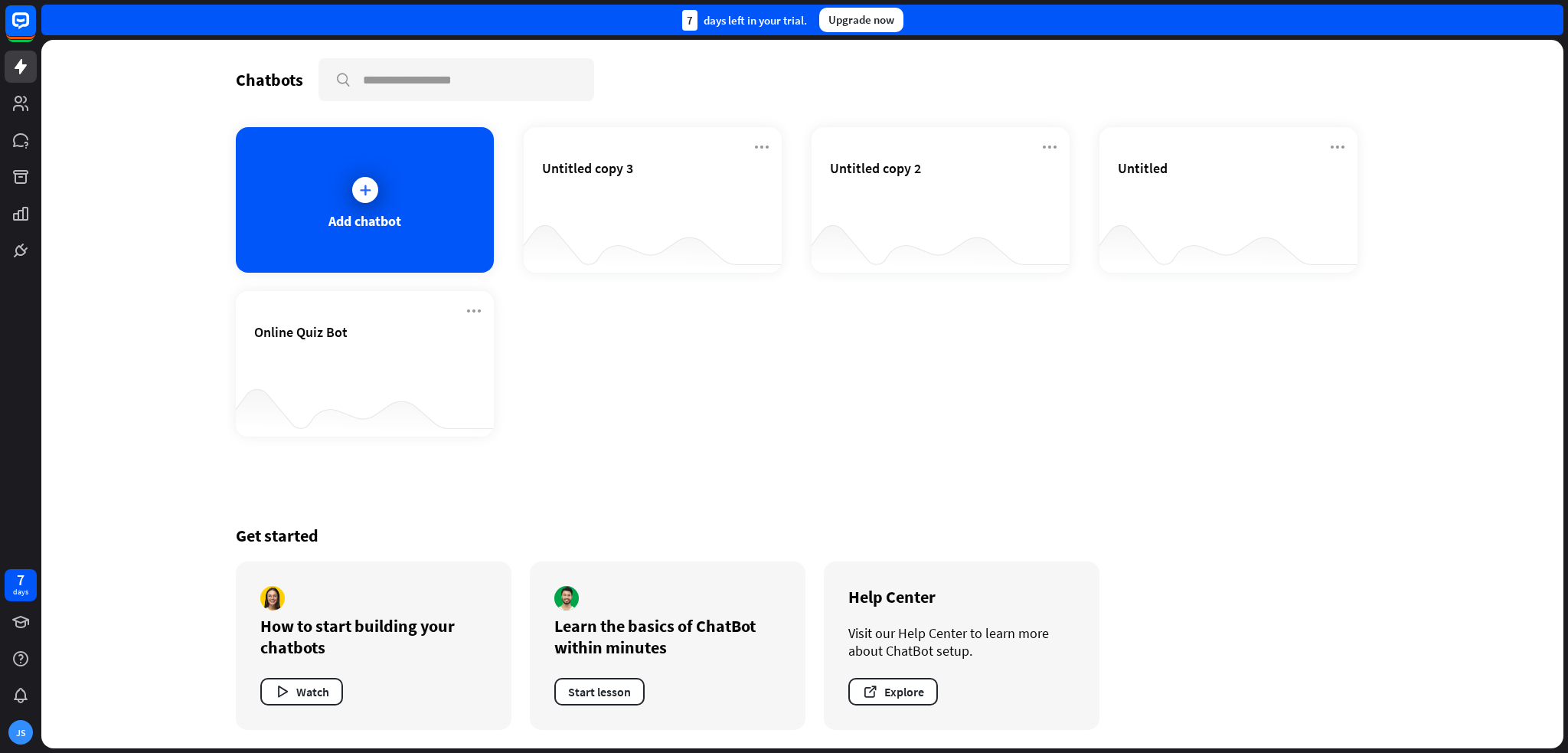
click at [638, 423] on div "Add chatbot Untitled copy 3 Untitled copy 2 Untitled Online Quiz Bot" at bounding box center [802, 282] width 1133 height 309
click at [638, 421] on div "Add chatbot Untitled copy 3 Untitled copy 2 Untitled Online Quiz Bot" at bounding box center [802, 282] width 1133 height 309
click at [637, 421] on div "Add chatbot Untitled copy 3 Untitled copy 2 Untitled Online Quiz Bot" at bounding box center [802, 282] width 1133 height 309
click at [671, 410] on div "Add chatbot Untitled copy 3 Untitled copy 2 Untitled Online Quiz Bot" at bounding box center [802, 282] width 1133 height 309
drag, startPoint x: 676, startPoint y: 407, endPoint x: 662, endPoint y: 405, distance: 14.1
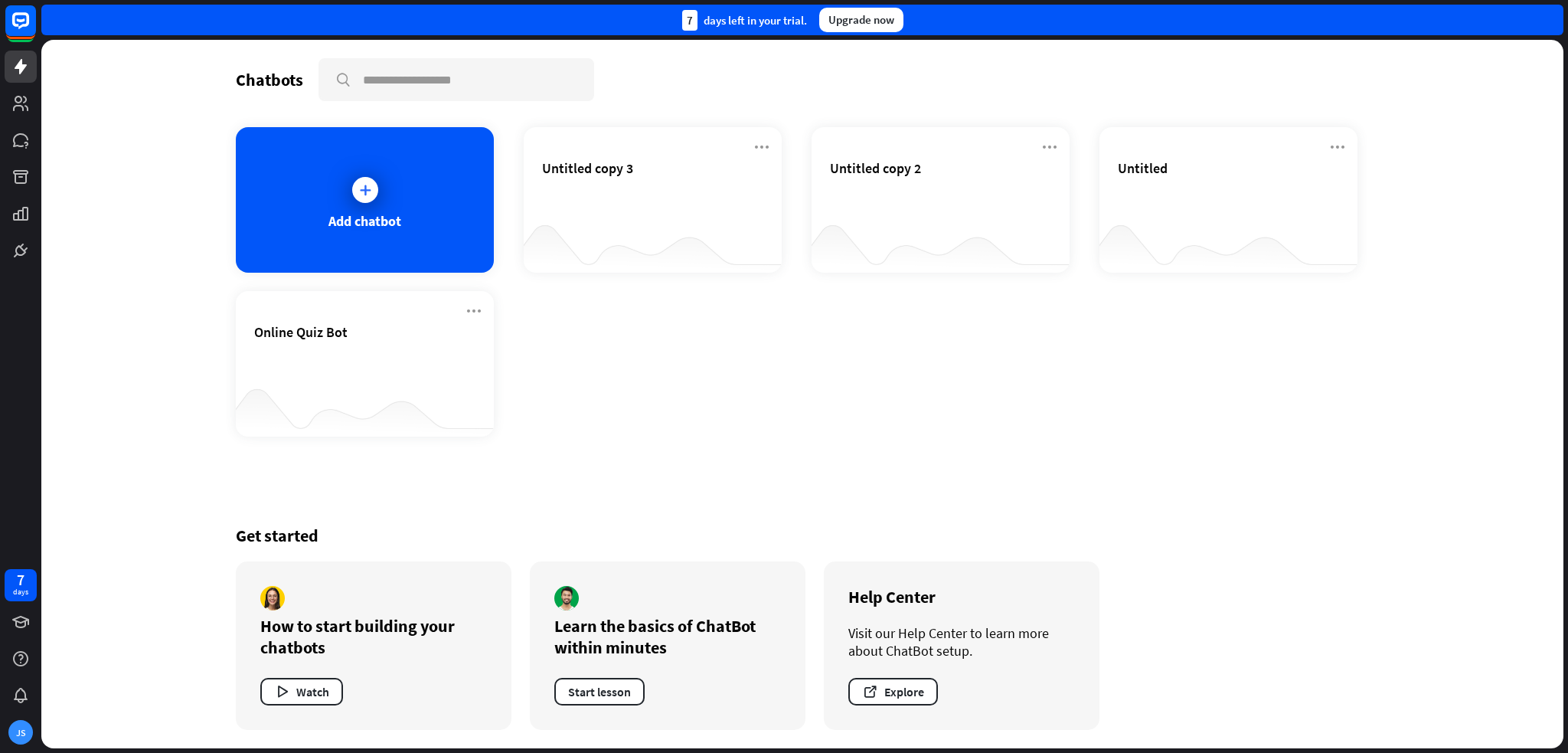
click at [655, 402] on div "Add chatbot Untitled copy 3 Untitled copy 2 Untitled Online Quiz Bot" at bounding box center [802, 282] width 1133 height 309
drag, startPoint x: 918, startPoint y: 429, endPoint x: 883, endPoint y: 416, distance: 37.3
click at [882, 418] on div "Add chatbot Untitled copy 3 Untitled copy 2 Untitled Online Quiz Bot" at bounding box center [802, 282] width 1133 height 309
click at [883, 416] on div "Add chatbot Untitled copy 3 Untitled copy 2 Untitled Online Quiz Bot" at bounding box center [802, 282] width 1133 height 309
drag, startPoint x: 883, startPoint y: 416, endPoint x: 895, endPoint y: 395, distance: 24.2
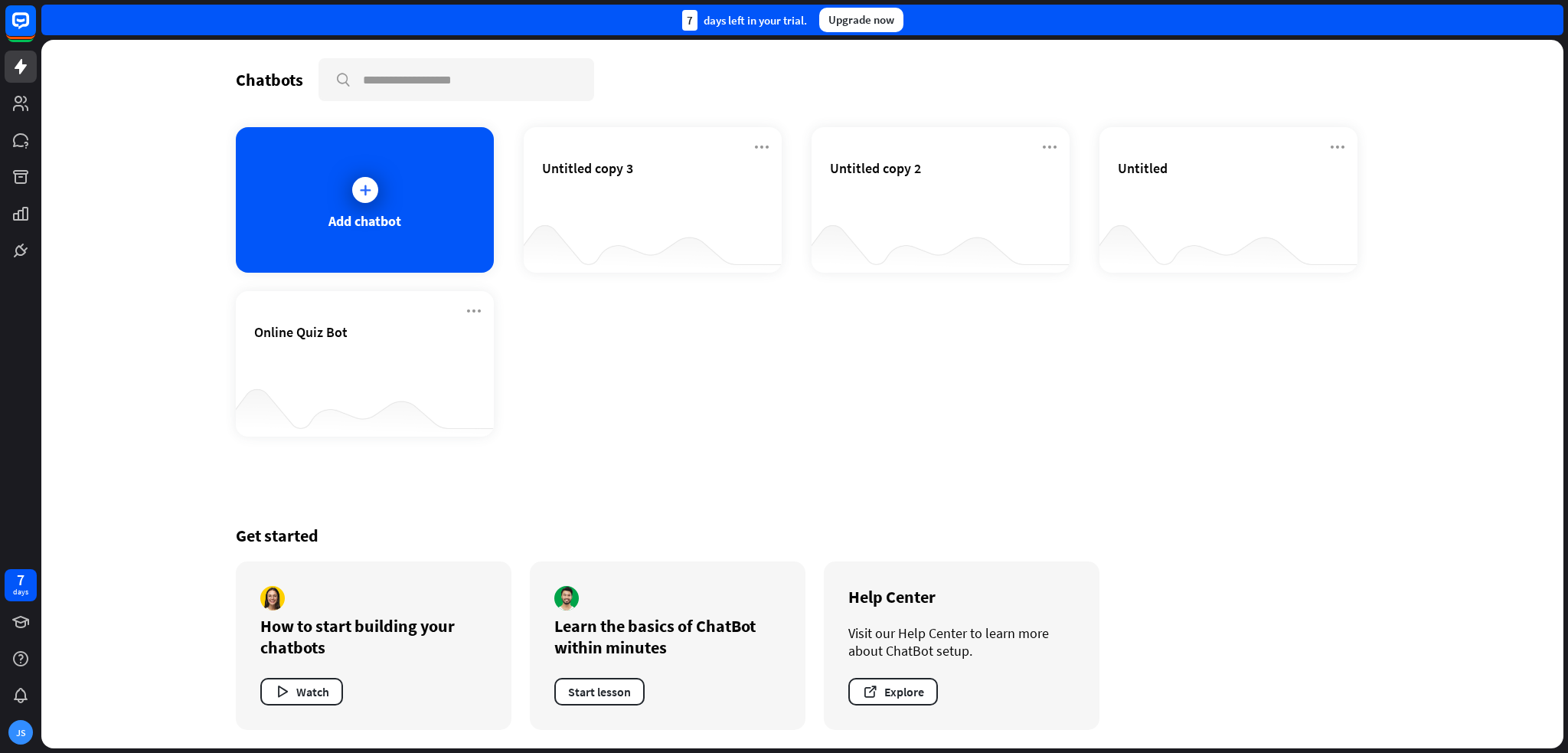
click at [882, 415] on div "Add chatbot Untitled copy 3 Untitled copy 2 Untitled Online Quiz Bot" at bounding box center [802, 282] width 1133 height 309
drag, startPoint x: 895, startPoint y: 395, endPoint x: 881, endPoint y: 392, distance: 14.3
click at [895, 395] on div "Add chatbot Untitled copy 3 Untitled copy 2 Untitled Online Quiz Bot" at bounding box center [802, 282] width 1133 height 309
drag, startPoint x: 875, startPoint y: 391, endPoint x: 865, endPoint y: 387, distance: 10.8
click at [865, 387] on div "Add chatbot Untitled copy 3 Untitled copy 2 Untitled Online Quiz Bot" at bounding box center [802, 282] width 1133 height 309
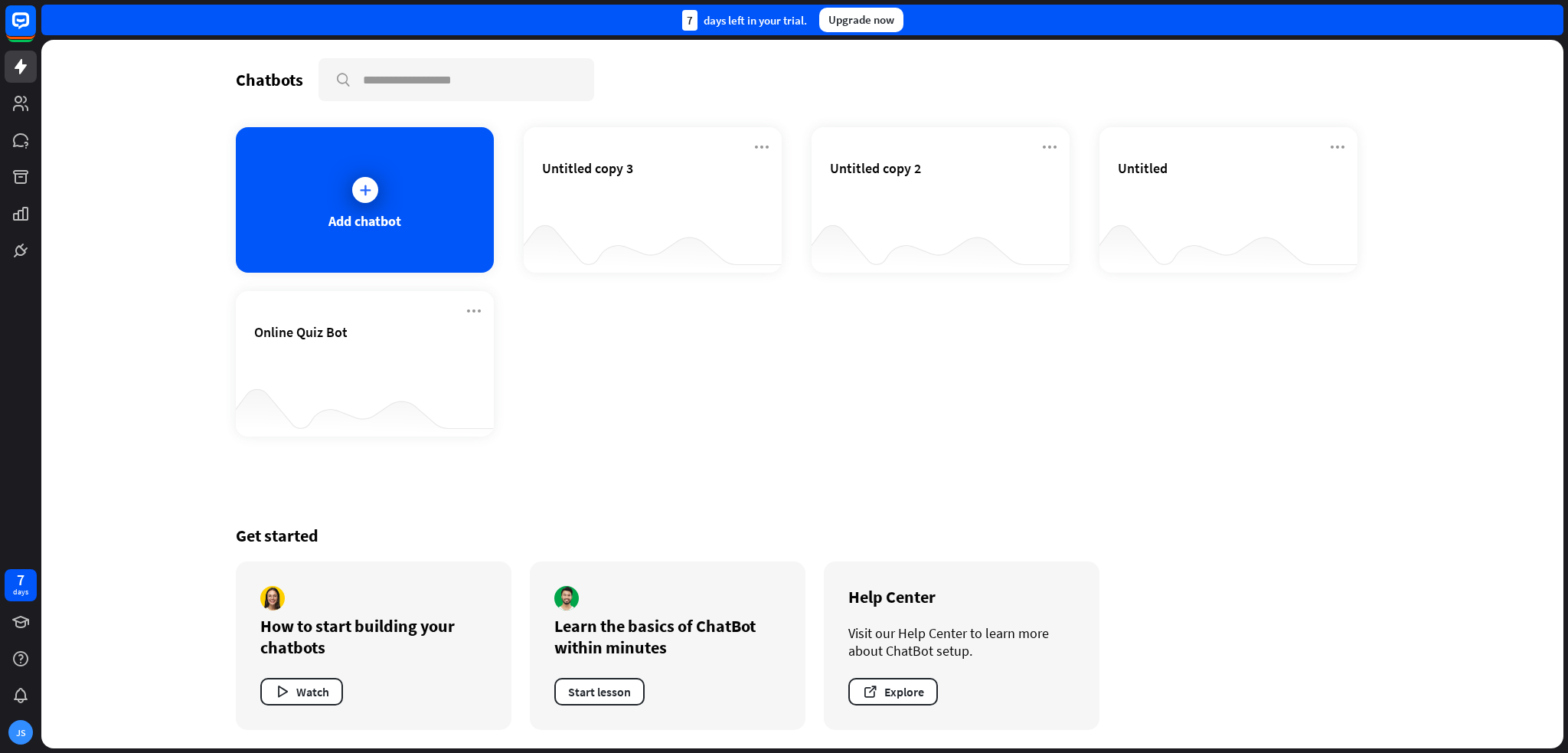
drag, startPoint x: 761, startPoint y: 410, endPoint x: 744, endPoint y: 410, distance: 17.0
click at [742, 409] on div "Add chatbot Untitled copy 3 Untitled copy 2 Untitled Online Quiz Bot" at bounding box center [802, 282] width 1133 height 309
drag, startPoint x: 655, startPoint y: 380, endPoint x: 610, endPoint y: 389, distance: 45.9
click at [607, 391] on div "Add chatbot Untitled copy 3 Untitled copy 2 Untitled Online Quiz Bot" at bounding box center [802, 282] width 1133 height 309
click at [31, 112] on link at bounding box center [21, 103] width 32 height 32
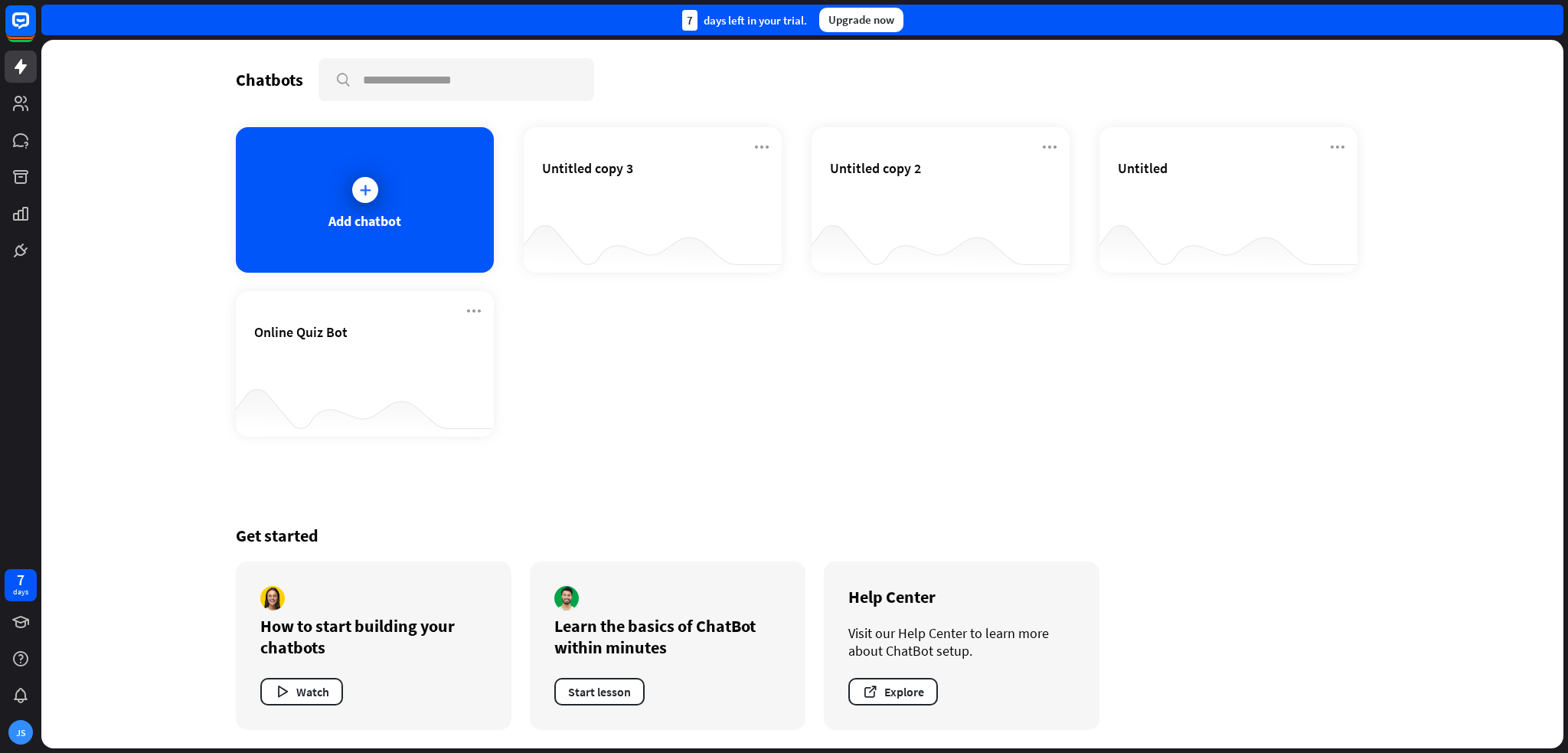
click at [636, 466] on div "Chatbots search Add chatbot Untitled copy 3 Untitled copy 2 Untitled Online Qui…" at bounding box center [802, 394] width 1225 height 709
drag, startPoint x: 636, startPoint y: 466, endPoint x: 686, endPoint y: 451, distance: 52.2
click at [639, 465] on div "Chatbots search Add chatbot Untitled copy 3 Untitled copy 2 Untitled Online Qui…" at bounding box center [802, 394] width 1225 height 709
click at [686, 451] on div "Chatbots search Add chatbot Untitled copy 3 Untitled copy 2 Untitled Online Qui…" at bounding box center [802, 394] width 1225 height 709
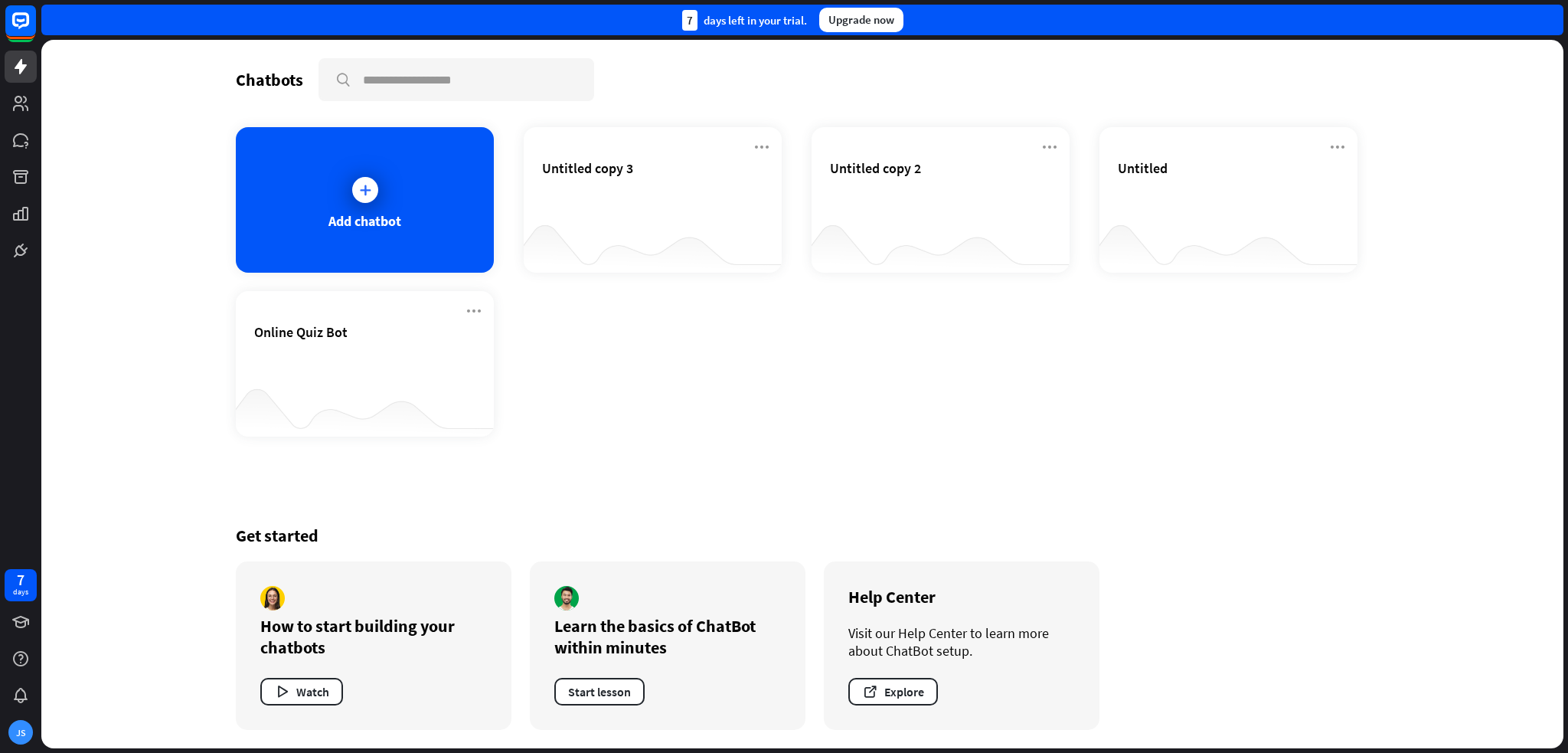
drag, startPoint x: 658, startPoint y: 462, endPoint x: 646, endPoint y: 462, distance: 12.0
click at [646, 462] on div "Chatbots search Add chatbot Untitled copy 3 Untitled copy 2 Untitled Online Qui…" at bounding box center [802, 394] width 1225 height 709
click at [979, 404] on div "Add chatbot Untitled copy 3 Untitled copy 2 Untitled Online Quiz Bot" at bounding box center [802, 282] width 1133 height 309
